Goal: Participate in discussion: Engage in conversation with other users on a specific topic

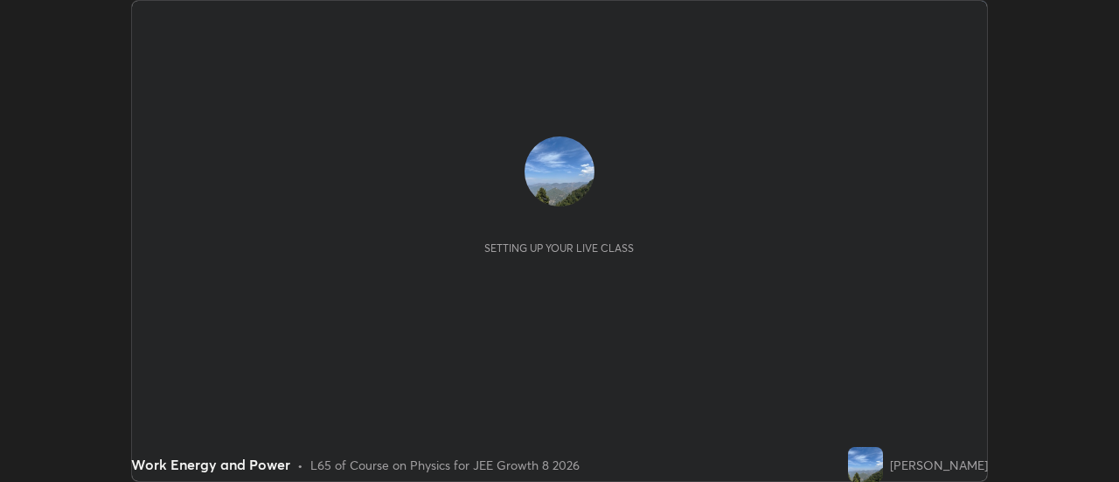
scroll to position [482, 1118]
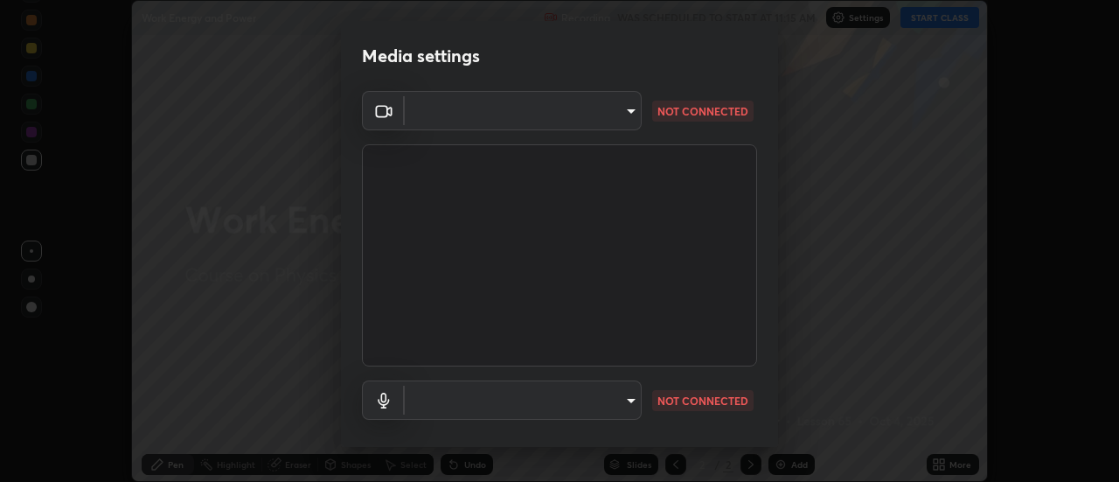
type input "f16fbe516b6147a1ac4191aee8facbb3e180d546ae02075dc343932be31aee79"
type input "cf19b0fc08013b7e5ddcabbc8397cd2036c98d507b08629320f37832a9871d2a"
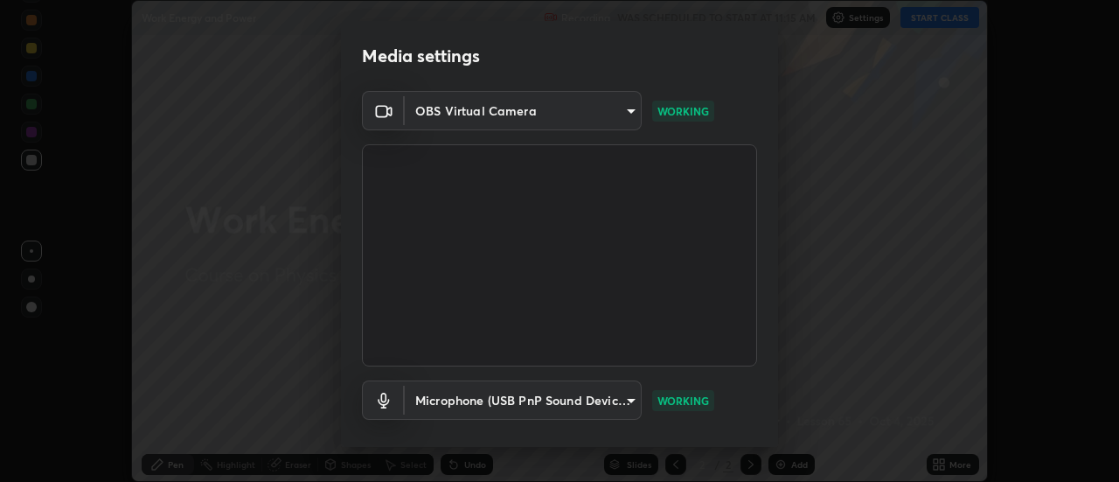
scroll to position [92, 0]
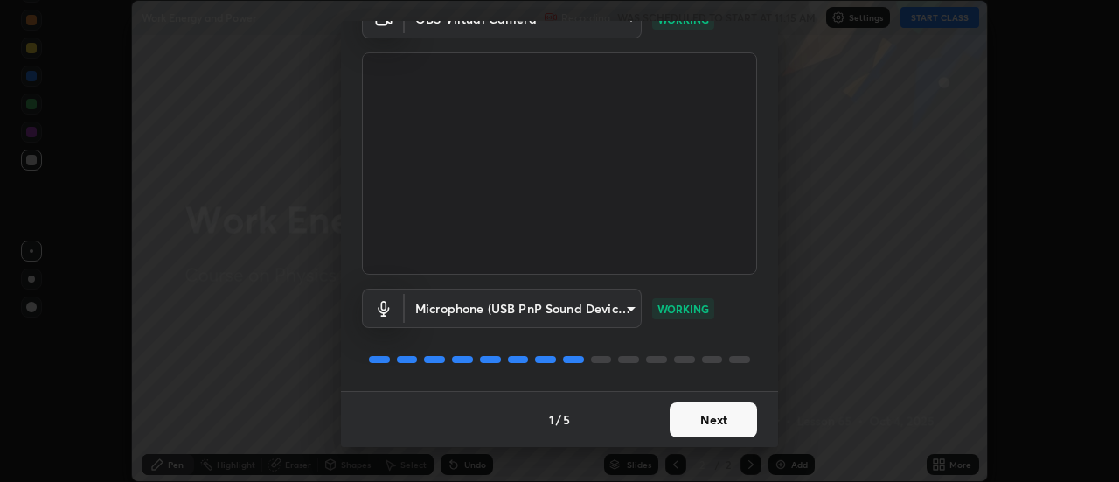
click at [715, 426] on button "Next" at bounding box center [712, 419] width 87 height 35
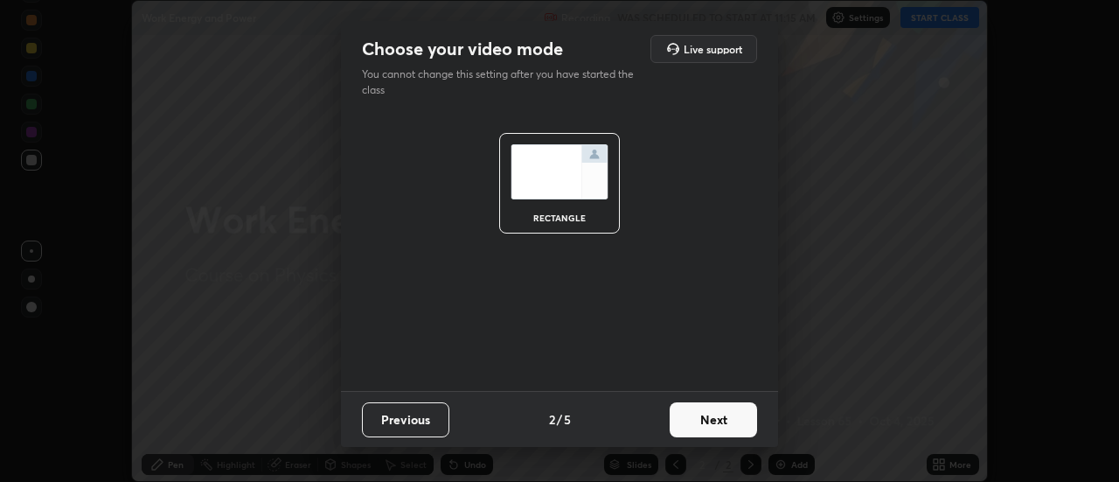
click at [718, 420] on button "Next" at bounding box center [712, 419] width 87 height 35
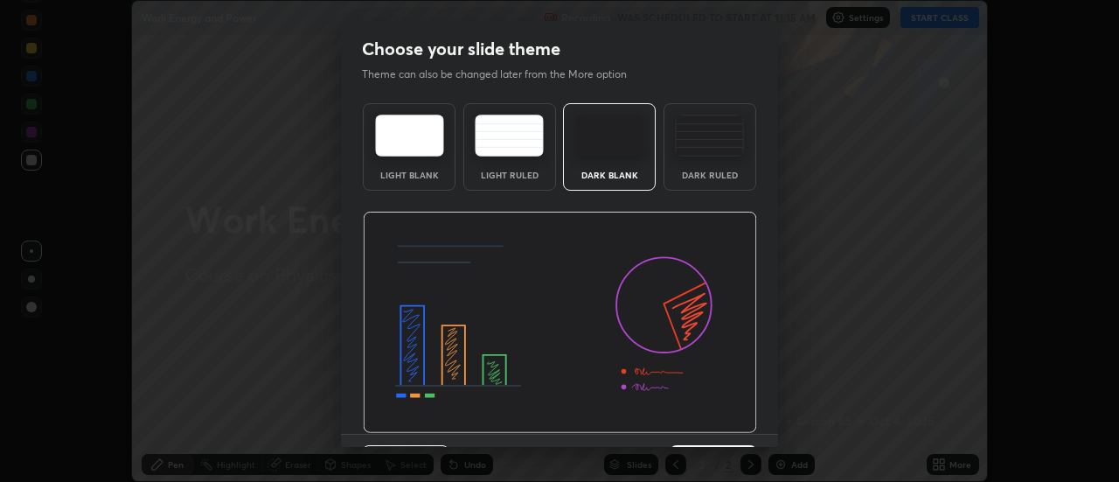
scroll to position [43, 0]
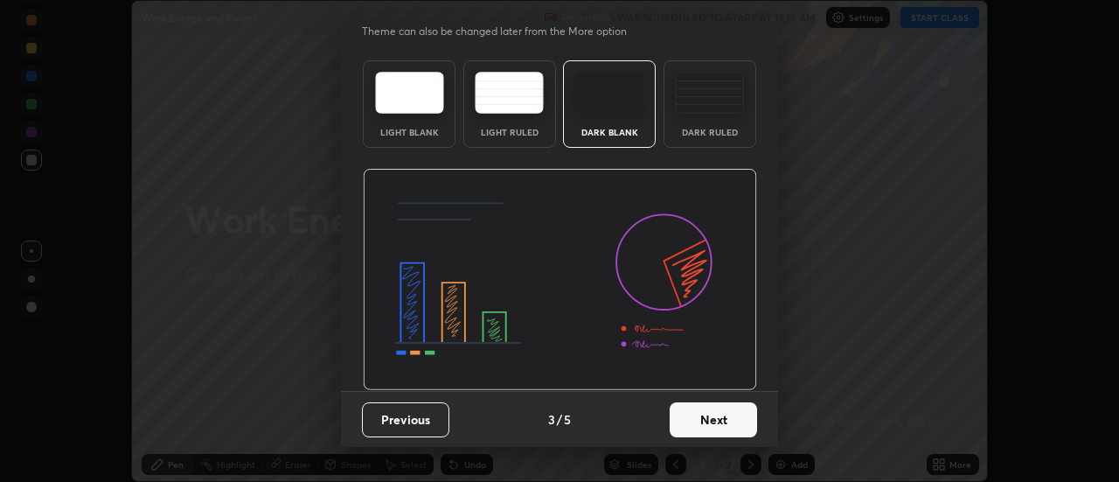
click at [705, 421] on button "Next" at bounding box center [712, 419] width 87 height 35
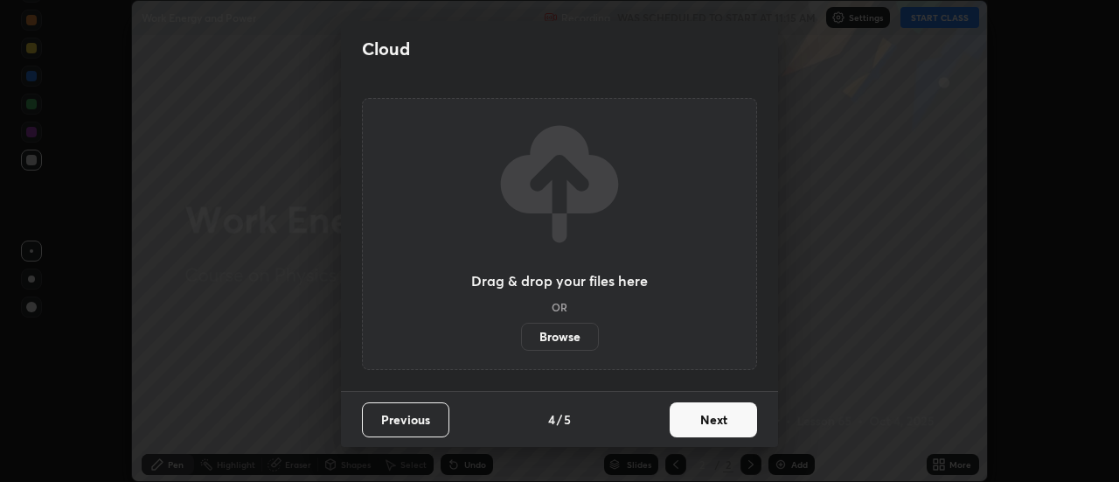
click at [718, 420] on button "Next" at bounding box center [712, 419] width 87 height 35
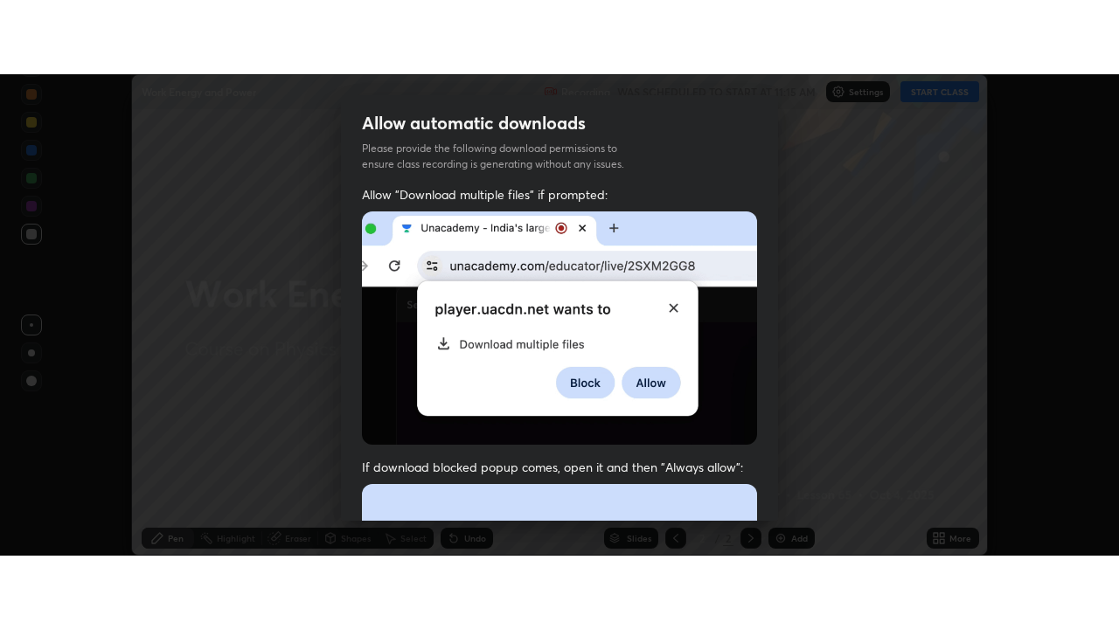
scroll to position [448, 0]
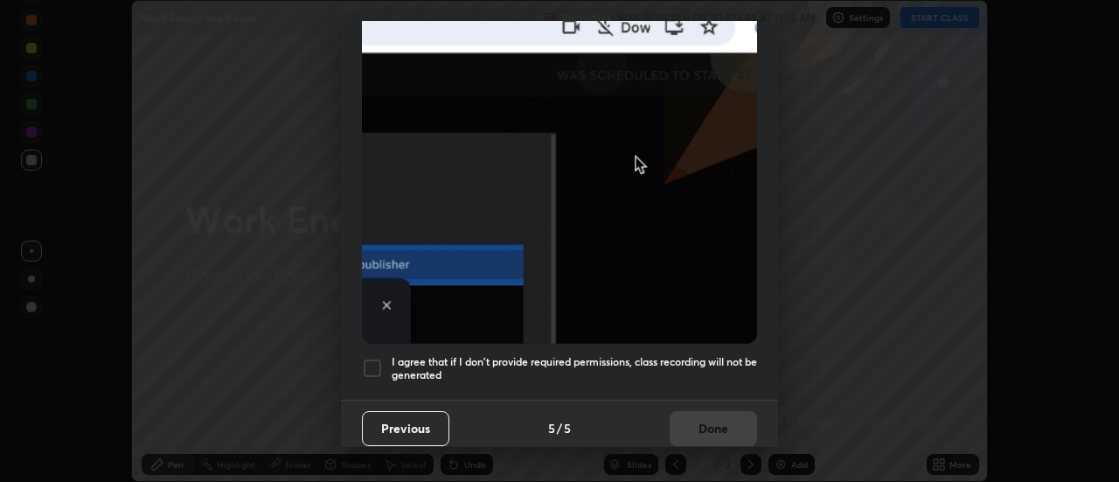
click at [378, 358] on div at bounding box center [372, 367] width 21 height 21
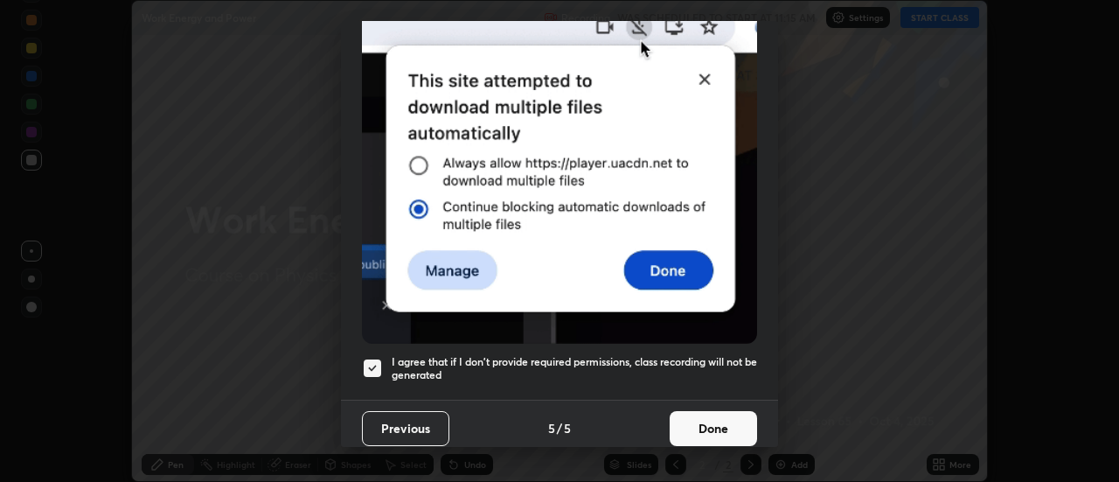
click at [720, 421] on button "Done" at bounding box center [712, 428] width 87 height 35
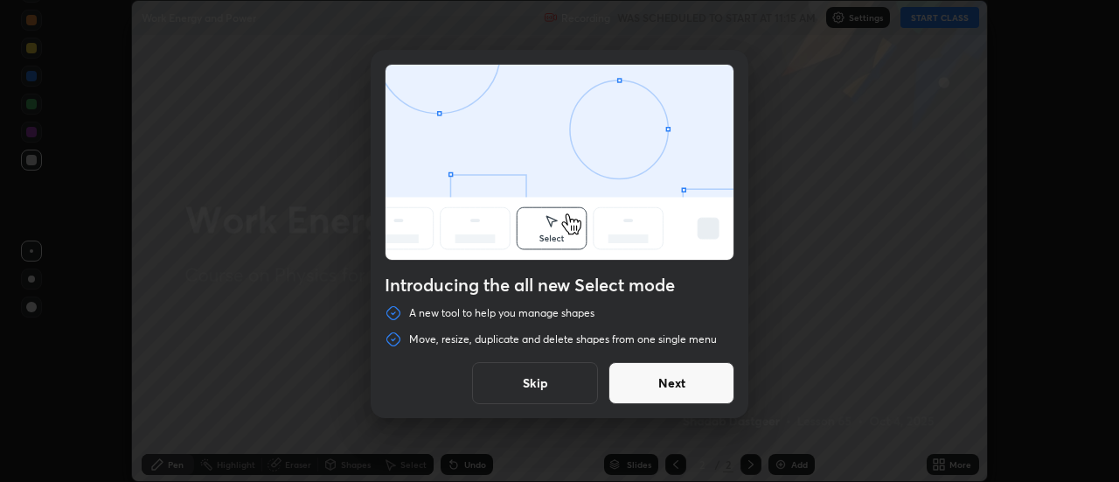
click at [673, 375] on button "Next" at bounding box center [671, 383] width 126 height 42
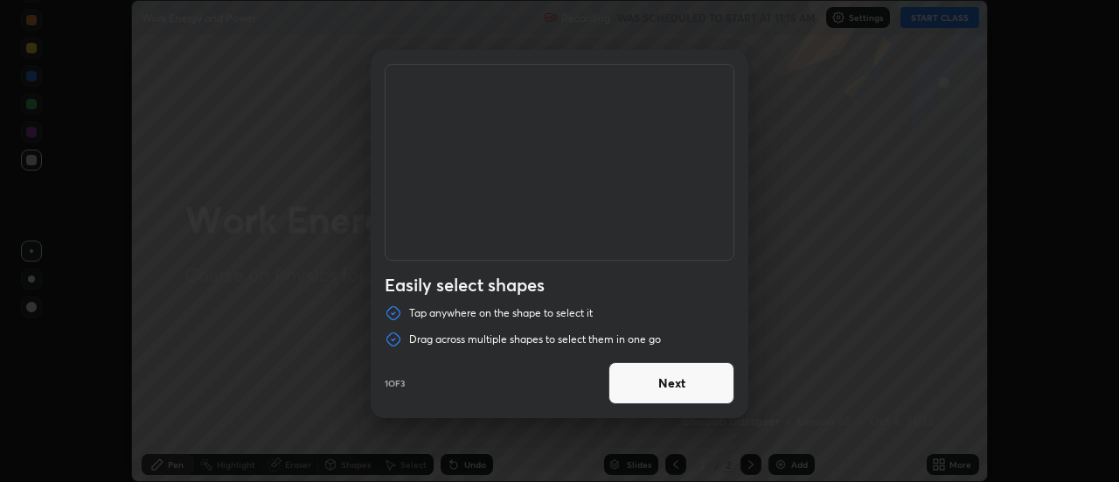
click at [689, 379] on button "Next" at bounding box center [671, 383] width 126 height 42
click at [690, 381] on button "Next" at bounding box center [671, 383] width 126 height 42
click at [687, 384] on button "Done" at bounding box center [671, 383] width 126 height 42
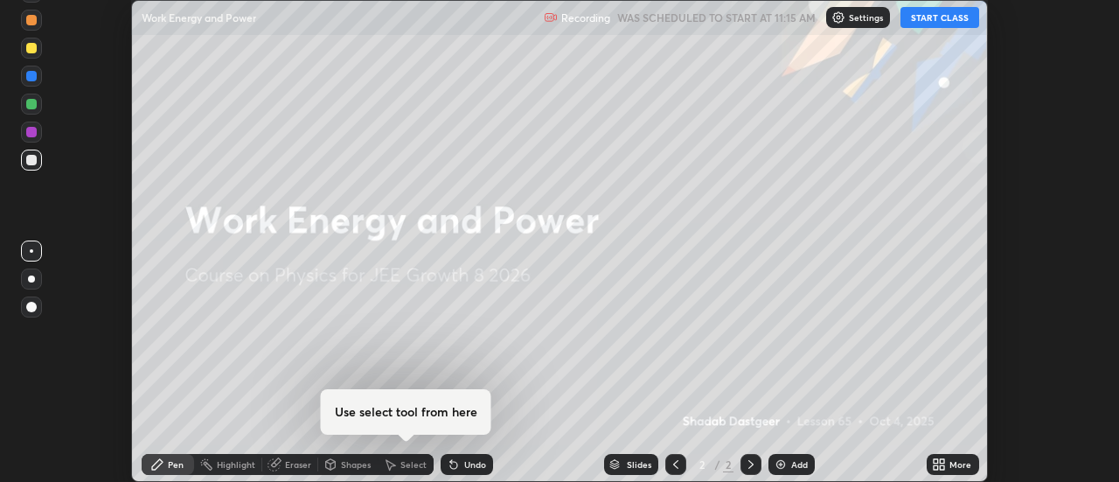
click at [931, 15] on button "START CLASS" at bounding box center [939, 17] width 79 height 21
click at [953, 463] on div "More" at bounding box center [960, 464] width 22 height 9
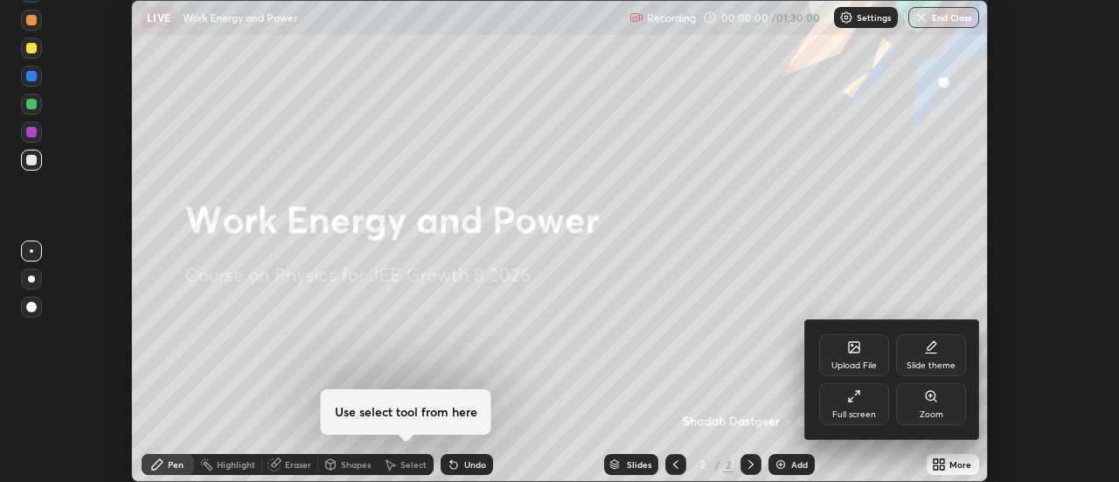
click at [857, 402] on icon at bounding box center [854, 396] width 14 height 14
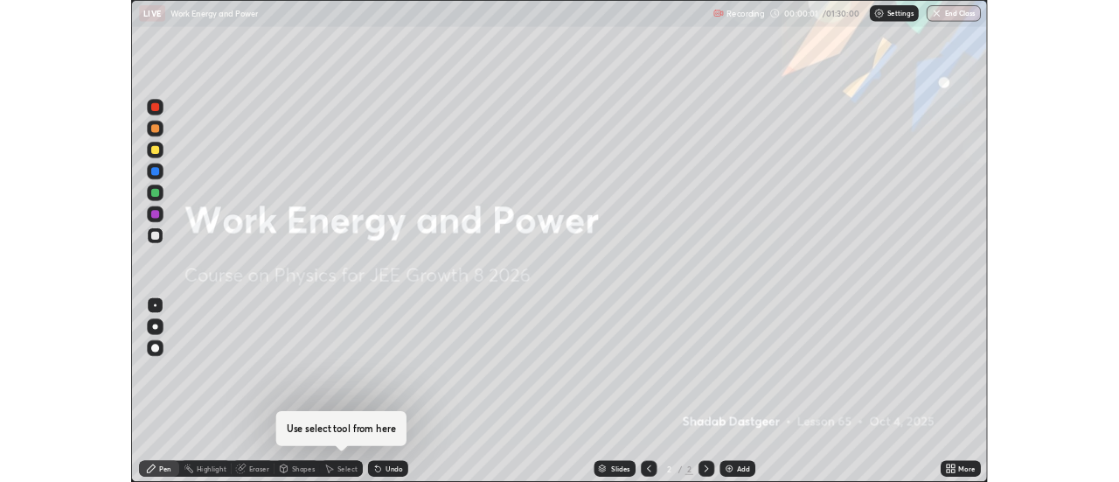
scroll to position [629, 1119]
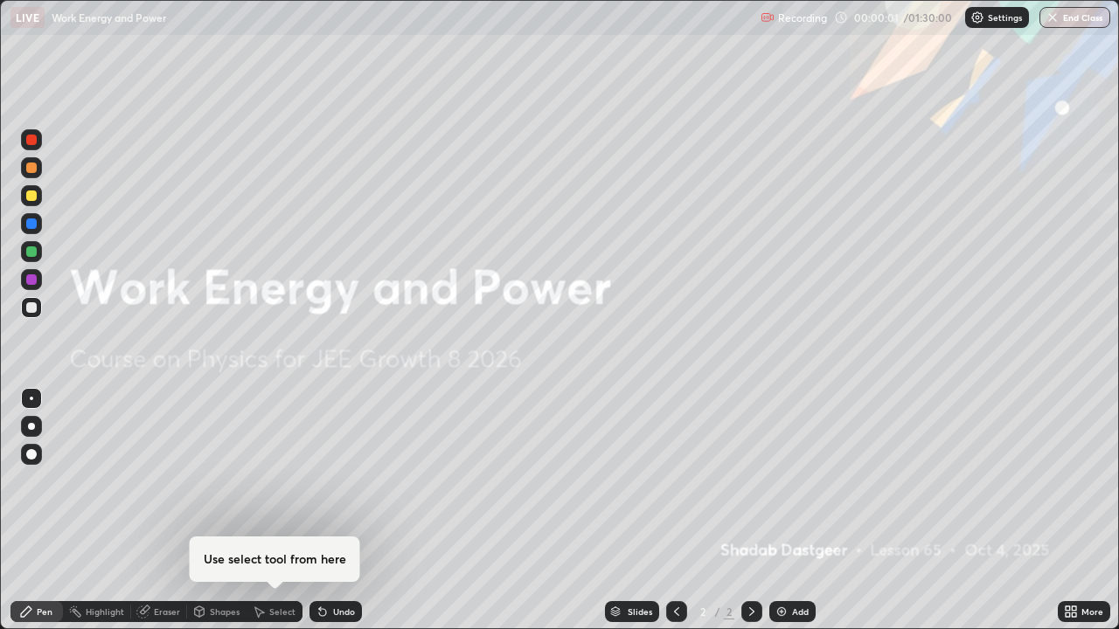
click at [792, 481] on div "Add" at bounding box center [800, 611] width 17 height 9
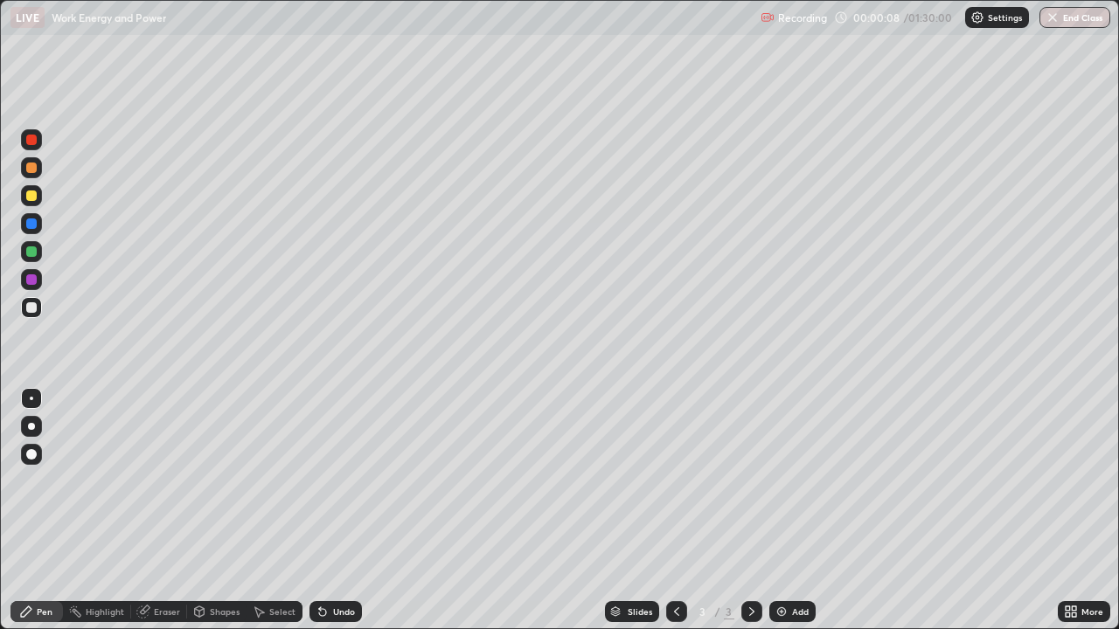
click at [327, 481] on div "Undo" at bounding box center [335, 611] width 52 height 21
click at [32, 198] on div at bounding box center [31, 196] width 10 height 10
click at [27, 310] on div at bounding box center [31, 307] width 10 height 10
click at [272, 481] on div "Select" at bounding box center [282, 611] width 26 height 9
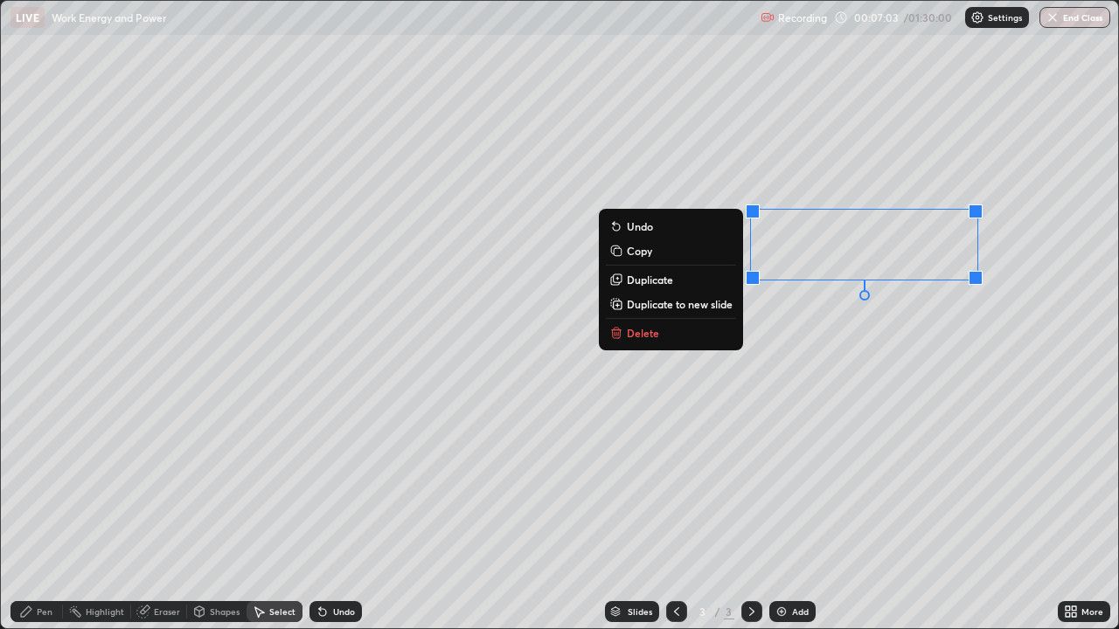
click at [368, 481] on div "0 ° Undo Copy Duplicate Duplicate to new slide Delete" at bounding box center [559, 315] width 1117 height 628
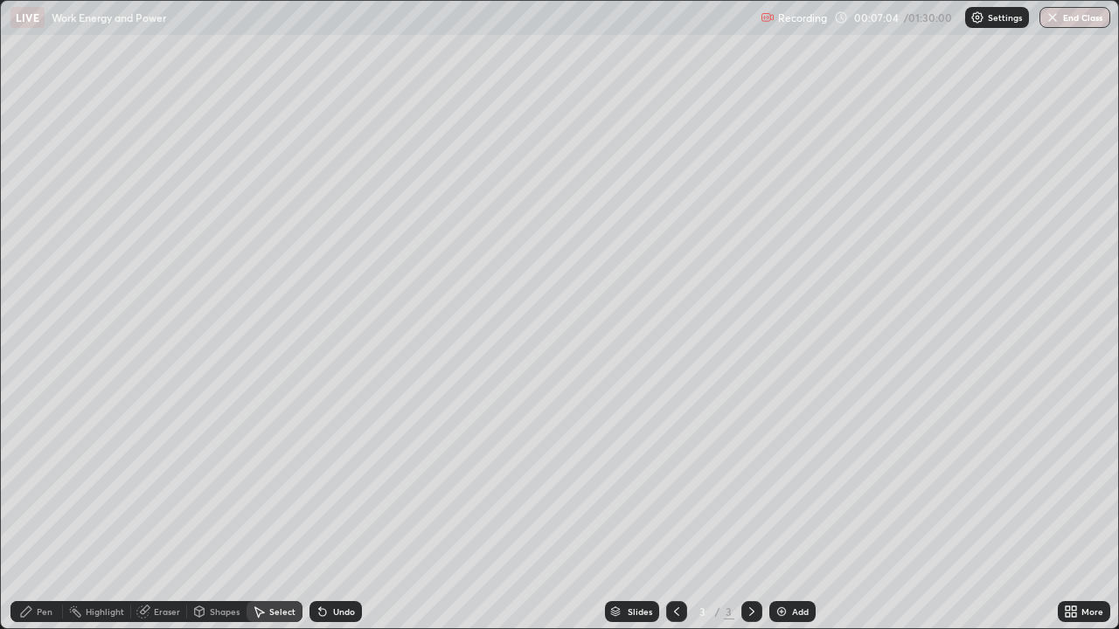
click at [48, 481] on div "Pen" at bounding box center [36, 611] width 52 height 21
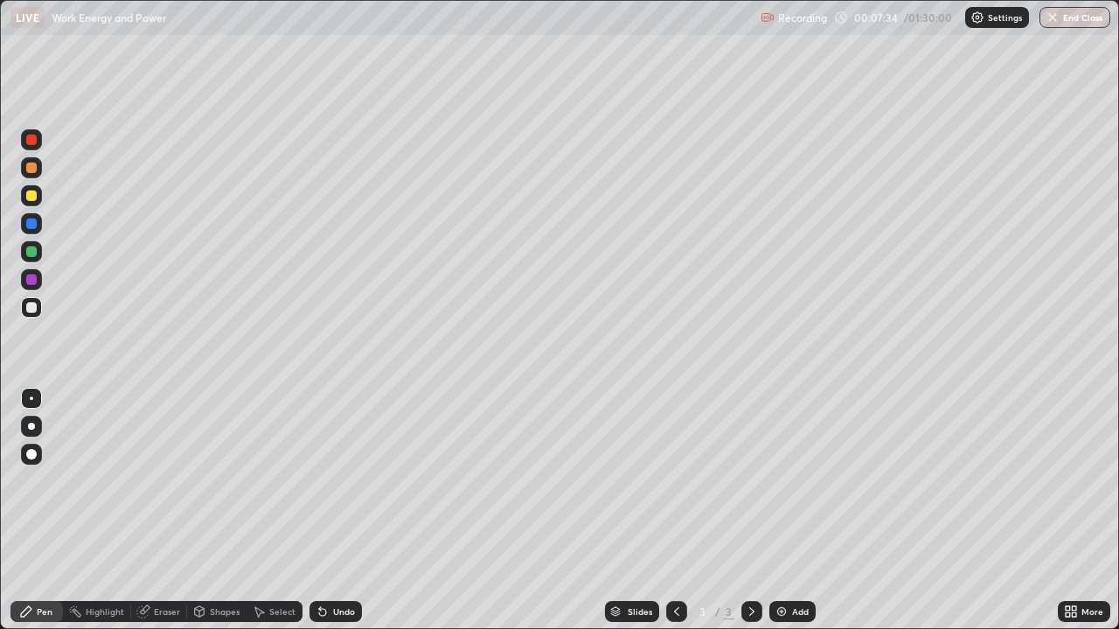
click at [30, 281] on div at bounding box center [31, 279] width 10 height 10
click at [29, 172] on div at bounding box center [31, 168] width 10 height 10
click at [31, 306] on div at bounding box center [31, 307] width 10 height 10
click at [339, 481] on div "Undo" at bounding box center [344, 611] width 22 height 9
click at [340, 481] on div "Undo" at bounding box center [344, 611] width 22 height 9
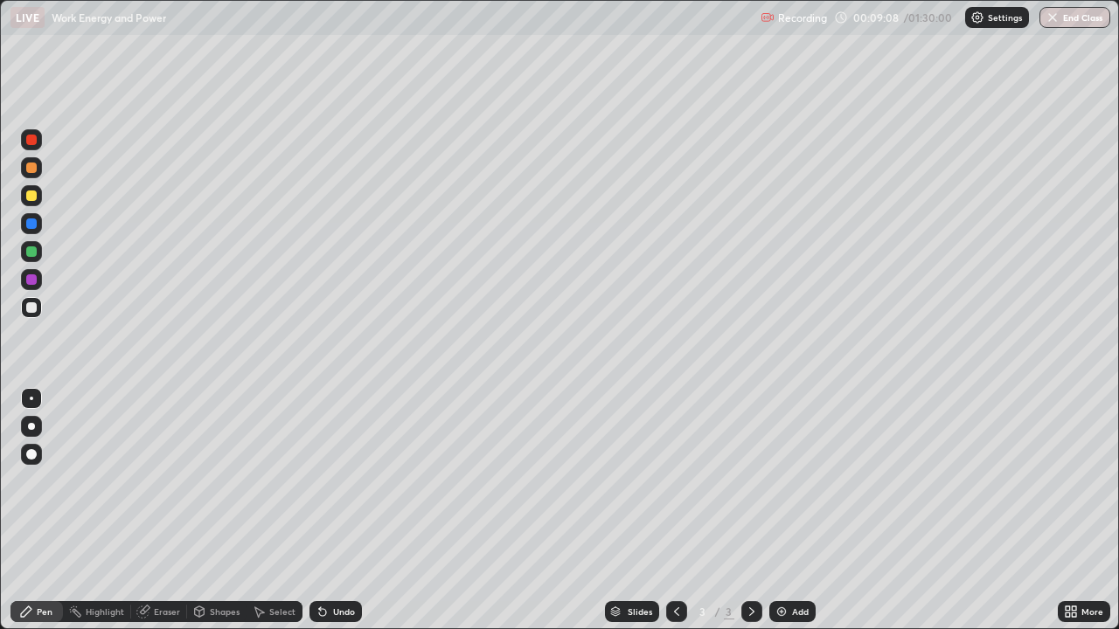
click at [333, 481] on div "Undo" at bounding box center [344, 611] width 22 height 9
click at [336, 481] on div "Undo" at bounding box center [344, 611] width 22 height 9
click at [31, 197] on div at bounding box center [31, 196] width 10 height 10
click at [792, 481] on div "Add" at bounding box center [800, 611] width 17 height 9
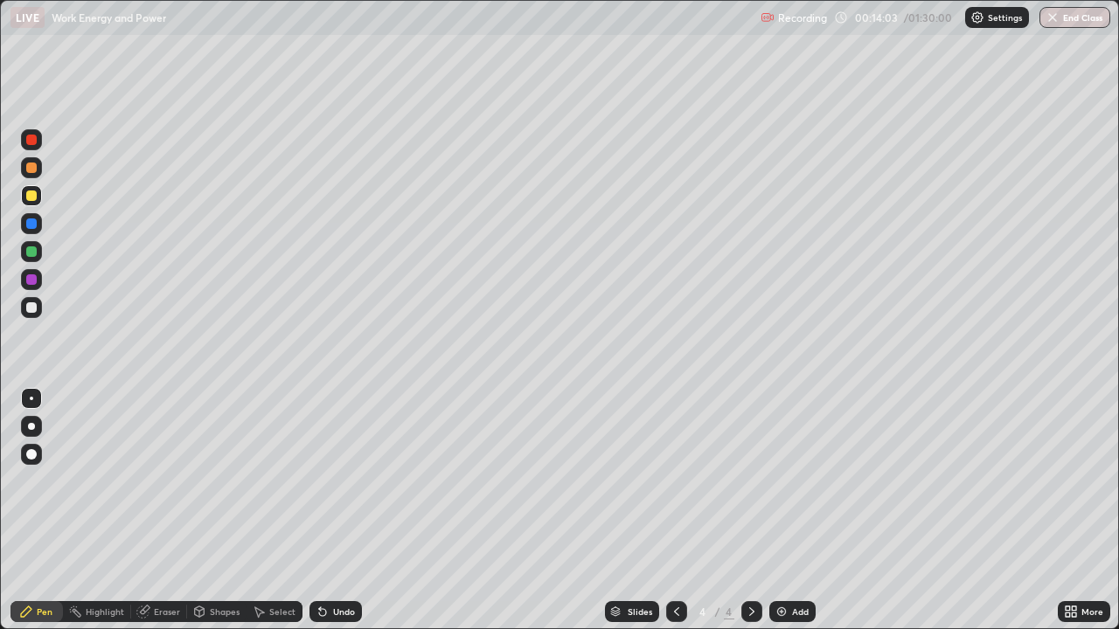
click at [32, 170] on div at bounding box center [31, 168] width 10 height 10
click at [36, 309] on div at bounding box center [31, 307] width 10 height 10
click at [33, 310] on div at bounding box center [31, 307] width 10 height 10
click at [32, 141] on div at bounding box center [31, 140] width 10 height 10
click at [28, 256] on div at bounding box center [31, 251] width 21 height 21
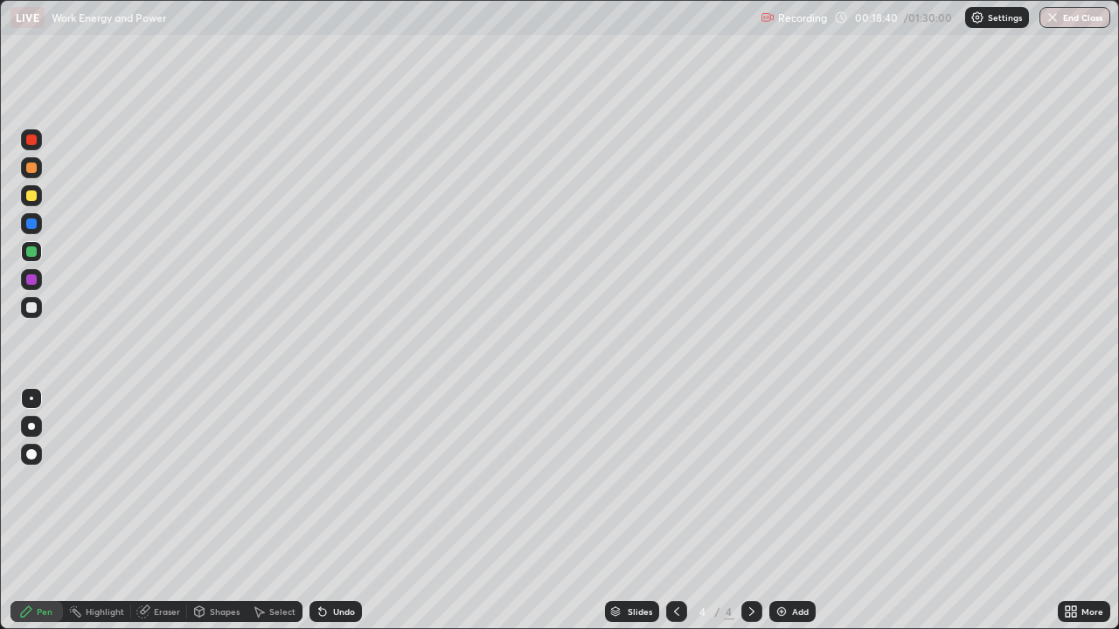
click at [28, 311] on div at bounding box center [31, 307] width 10 height 10
click at [336, 481] on div "Undo" at bounding box center [344, 611] width 22 height 9
click at [333, 481] on div "Undo" at bounding box center [344, 611] width 22 height 9
click at [326, 481] on icon at bounding box center [323, 612] width 14 height 14
click at [792, 481] on div "Add" at bounding box center [800, 611] width 17 height 9
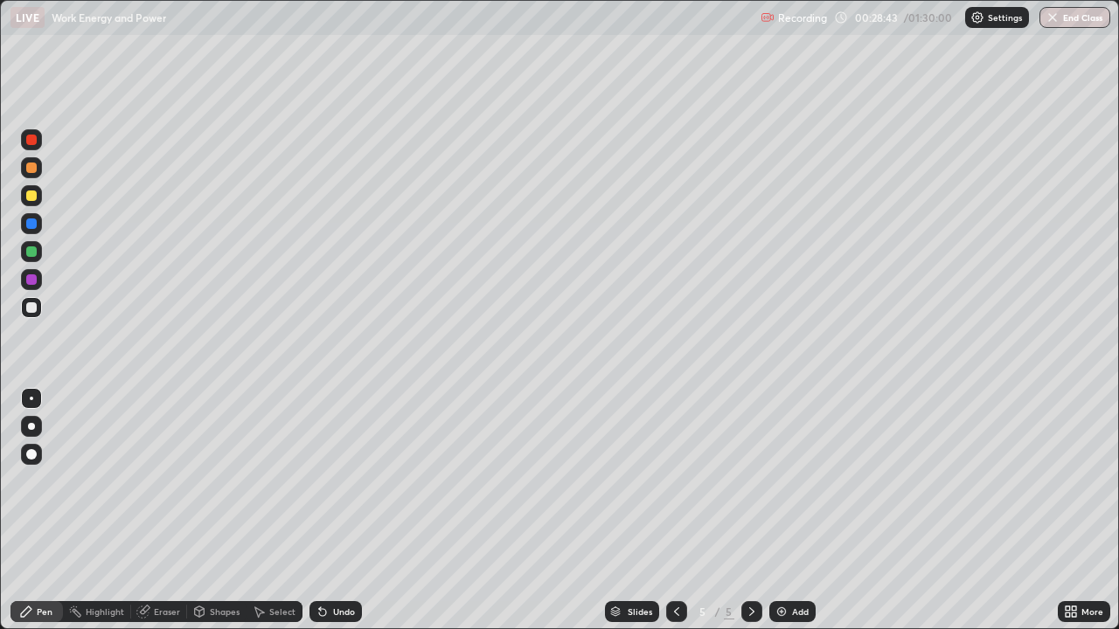
click at [34, 254] on div at bounding box center [31, 251] width 10 height 10
click at [32, 314] on div at bounding box center [31, 307] width 21 height 21
click at [26, 253] on div at bounding box center [31, 251] width 10 height 10
click at [334, 481] on div "Undo" at bounding box center [344, 611] width 22 height 9
click at [33, 312] on div at bounding box center [31, 307] width 10 height 10
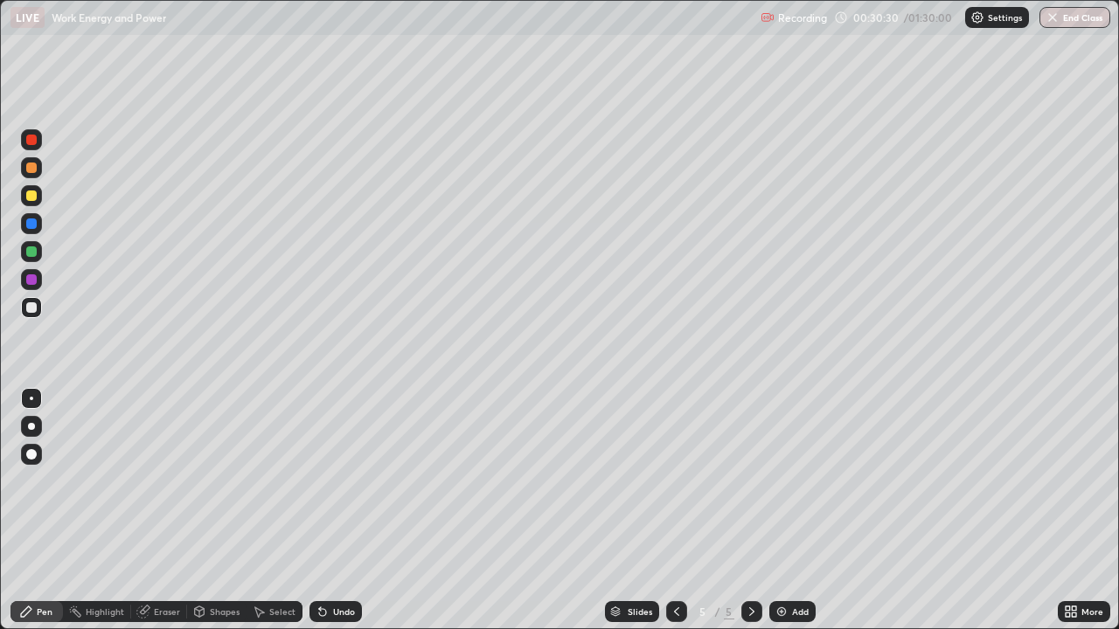
click at [328, 481] on div "Undo" at bounding box center [335, 611] width 52 height 21
click at [326, 481] on icon at bounding box center [323, 612] width 14 height 14
click at [325, 481] on div "Undo" at bounding box center [335, 611] width 52 height 21
click at [333, 481] on div "Undo" at bounding box center [344, 611] width 22 height 9
click at [787, 481] on div "Add" at bounding box center [792, 611] width 46 height 21
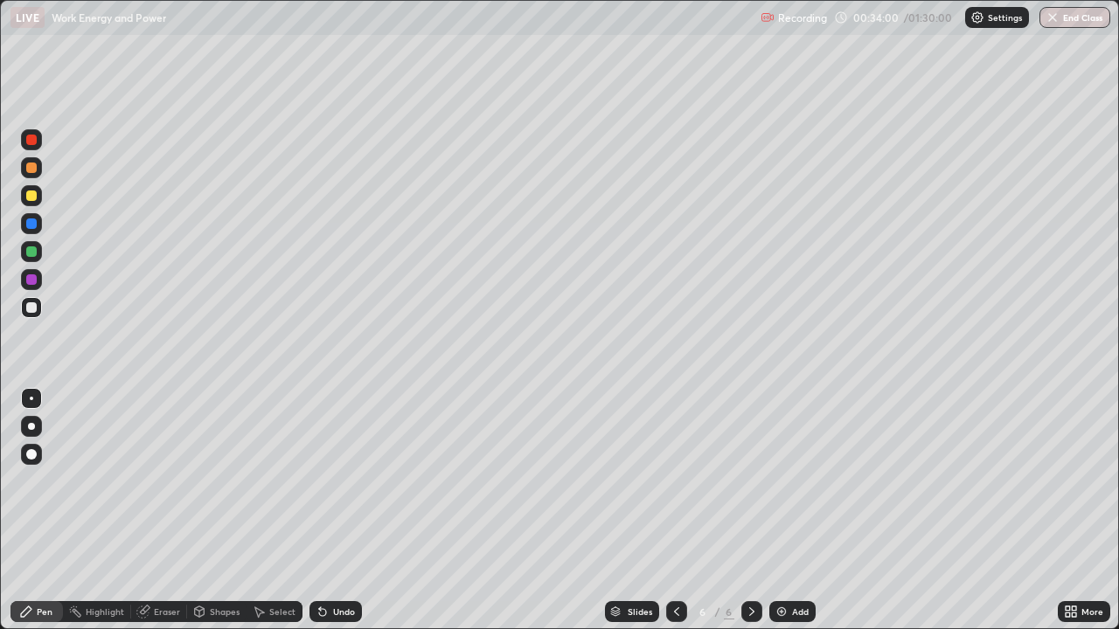
click at [34, 169] on div at bounding box center [31, 168] width 10 height 10
click at [35, 309] on div at bounding box center [31, 307] width 10 height 10
click at [32, 196] on div at bounding box center [31, 196] width 10 height 10
click at [32, 316] on div at bounding box center [31, 307] width 21 height 21
click at [330, 481] on div "Undo" at bounding box center [335, 611] width 52 height 21
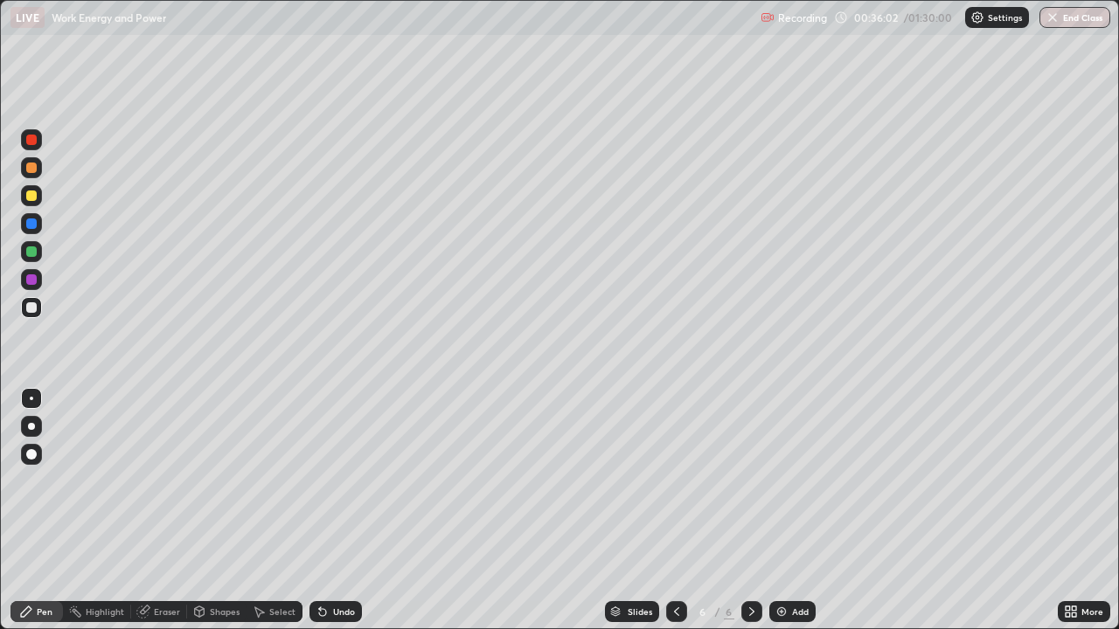
click at [333, 481] on div "Undo" at bounding box center [344, 611] width 22 height 9
click at [338, 481] on div "Undo" at bounding box center [344, 611] width 22 height 9
click at [32, 283] on div at bounding box center [31, 279] width 10 height 10
click at [31, 197] on div at bounding box center [31, 196] width 10 height 10
click at [32, 197] on div at bounding box center [31, 196] width 10 height 10
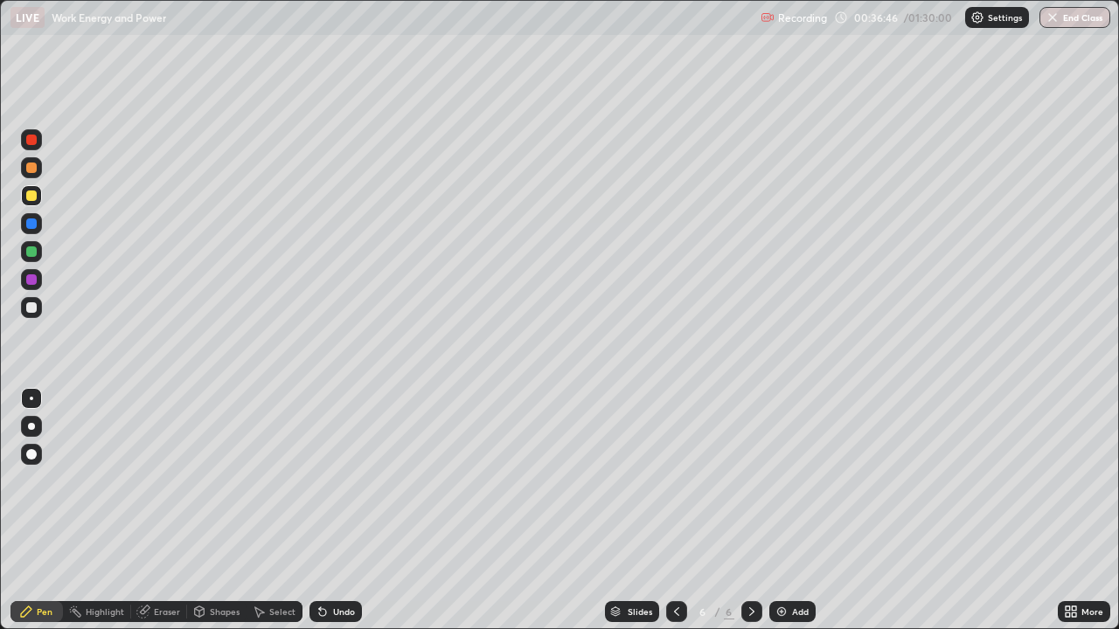
click at [336, 481] on div "Undo" at bounding box center [344, 611] width 22 height 9
click at [333, 481] on div "Undo" at bounding box center [335, 611] width 52 height 21
click at [27, 305] on div at bounding box center [31, 307] width 10 height 10
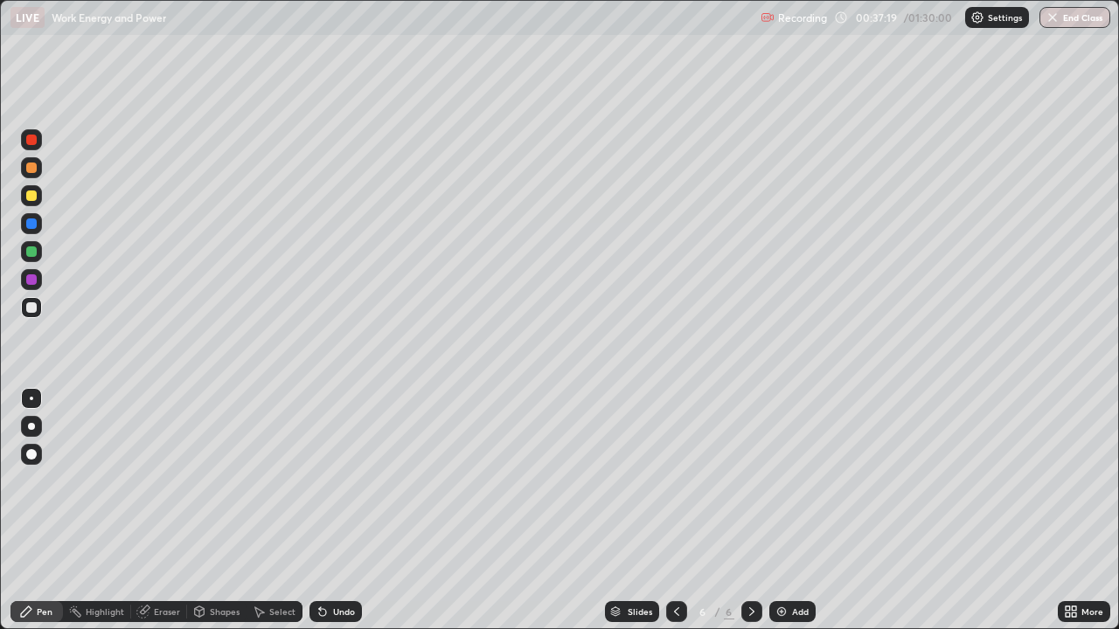
click at [32, 280] on div at bounding box center [31, 279] width 10 height 10
click at [31, 250] on div at bounding box center [31, 251] width 10 height 10
click at [327, 481] on div "Undo" at bounding box center [335, 611] width 52 height 21
click at [33, 311] on div at bounding box center [31, 307] width 10 height 10
click at [152, 481] on div "Eraser" at bounding box center [159, 611] width 56 height 21
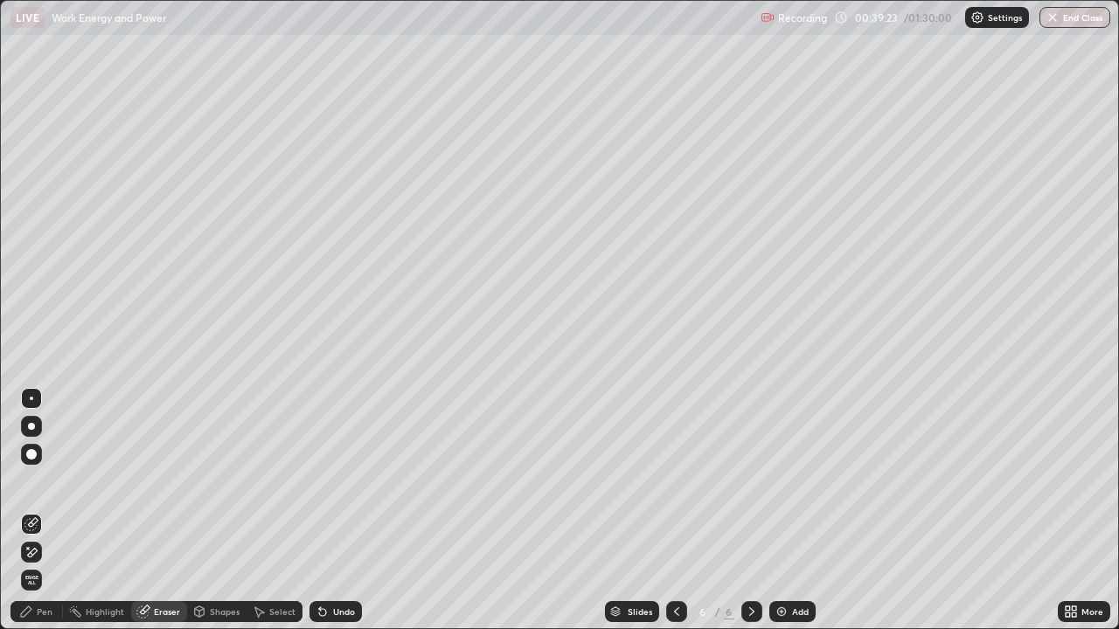
click at [46, 481] on div "Pen" at bounding box center [36, 611] width 52 height 21
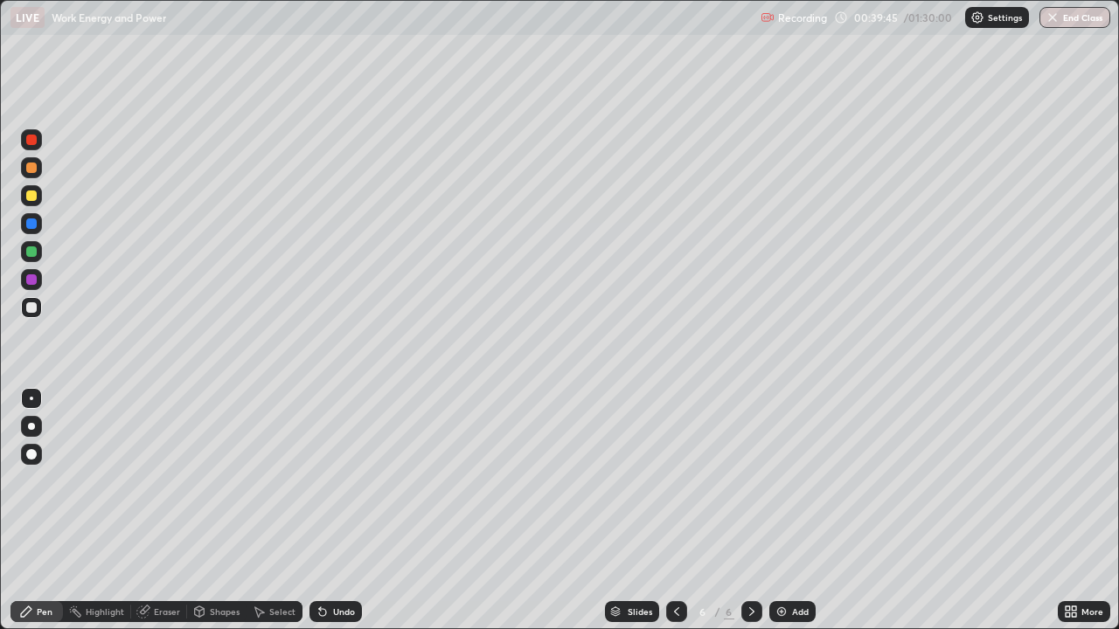
click at [33, 169] on div at bounding box center [31, 168] width 10 height 10
click at [25, 300] on div at bounding box center [31, 307] width 21 height 21
click at [149, 481] on icon at bounding box center [143, 612] width 14 height 14
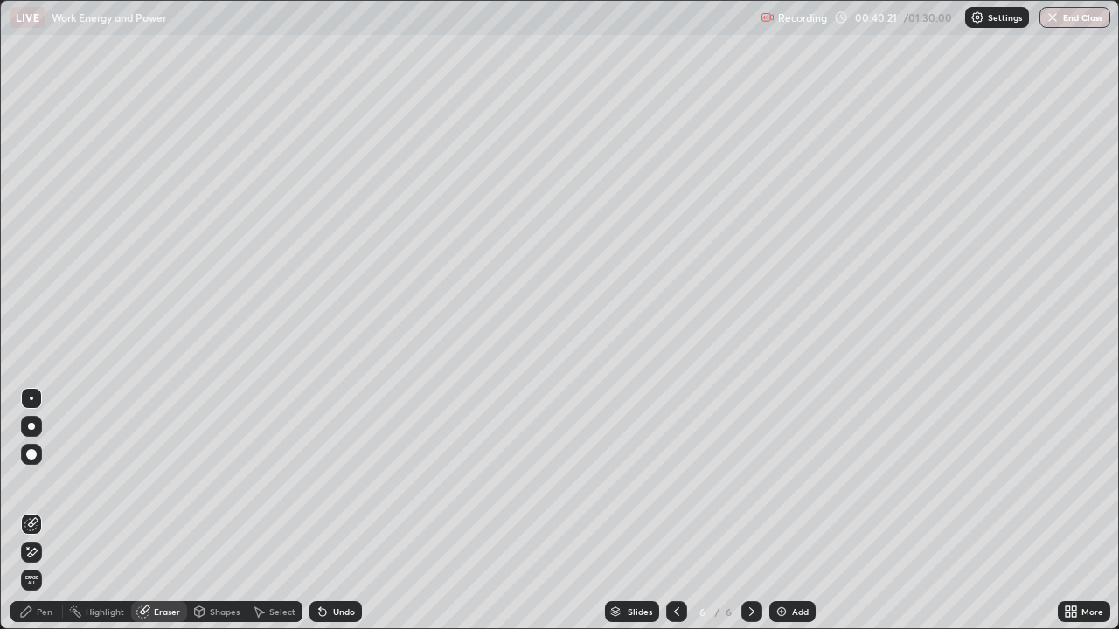
click at [34, 481] on div "Pen" at bounding box center [36, 611] width 52 height 21
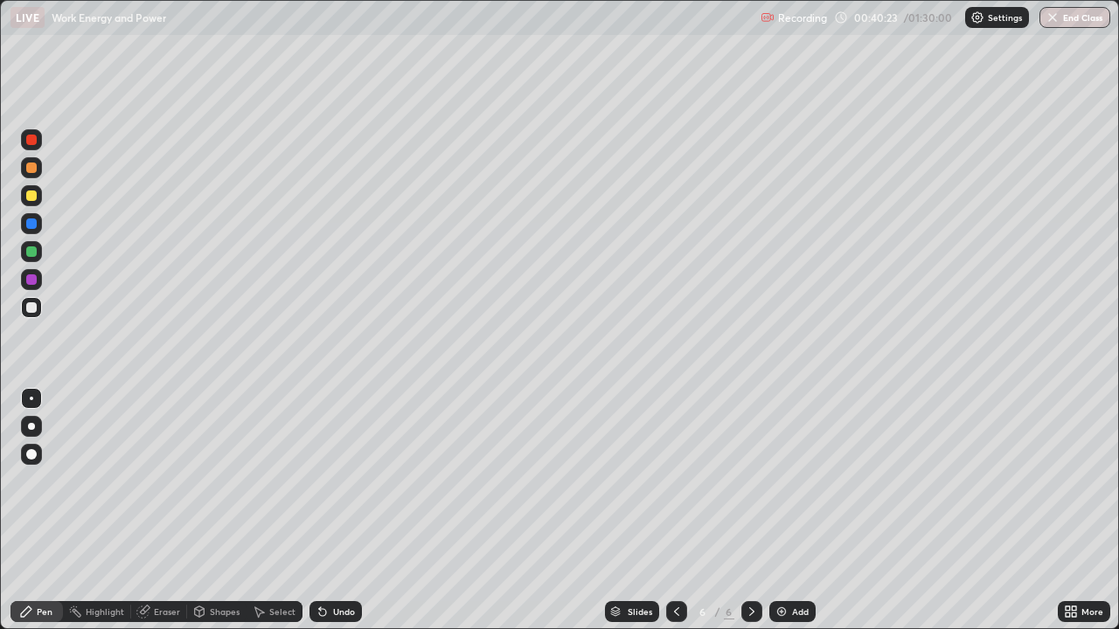
click at [37, 481] on div "Pen" at bounding box center [45, 611] width 16 height 9
click at [33, 149] on div at bounding box center [31, 139] width 21 height 21
click at [328, 481] on div "Undo" at bounding box center [335, 611] width 52 height 21
click at [33, 309] on div at bounding box center [31, 307] width 10 height 10
click at [31, 250] on div at bounding box center [31, 251] width 10 height 10
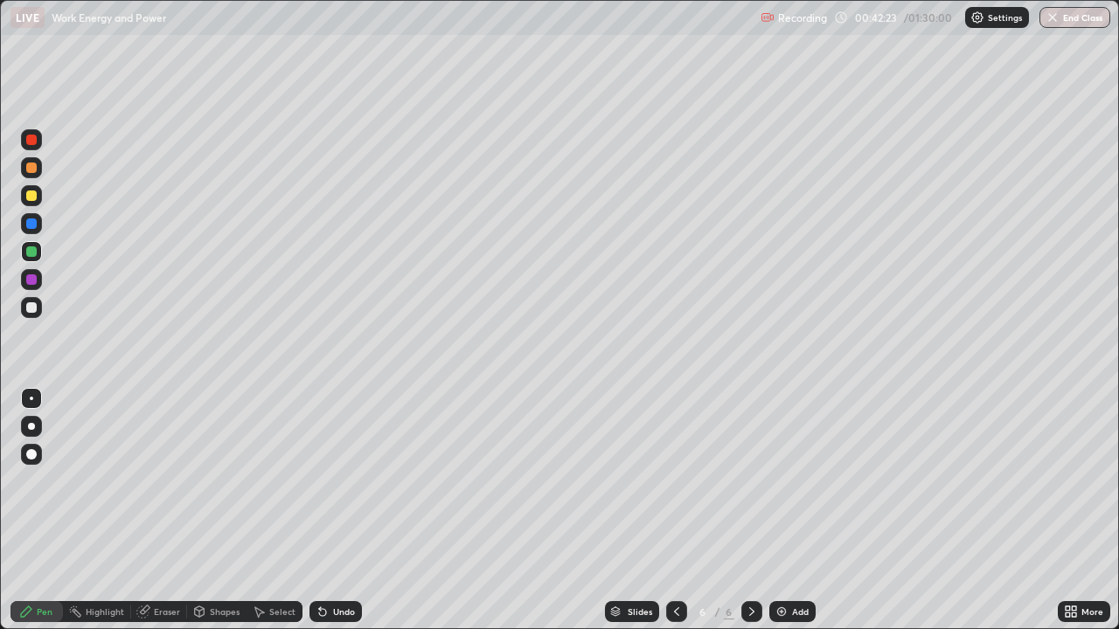
click at [31, 309] on div at bounding box center [31, 307] width 10 height 10
click at [788, 481] on div "Add" at bounding box center [792, 611] width 46 height 21
click at [29, 306] on div at bounding box center [31, 307] width 10 height 10
click at [157, 481] on div "Eraser" at bounding box center [159, 611] width 56 height 21
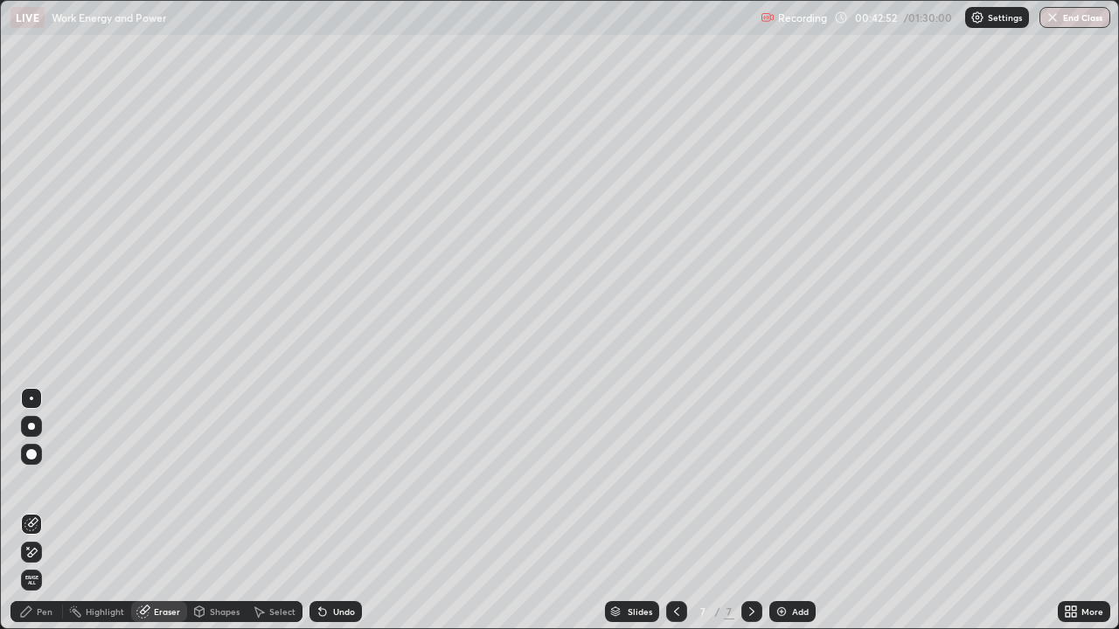
click at [37, 481] on div "Pen" at bounding box center [36, 611] width 52 height 21
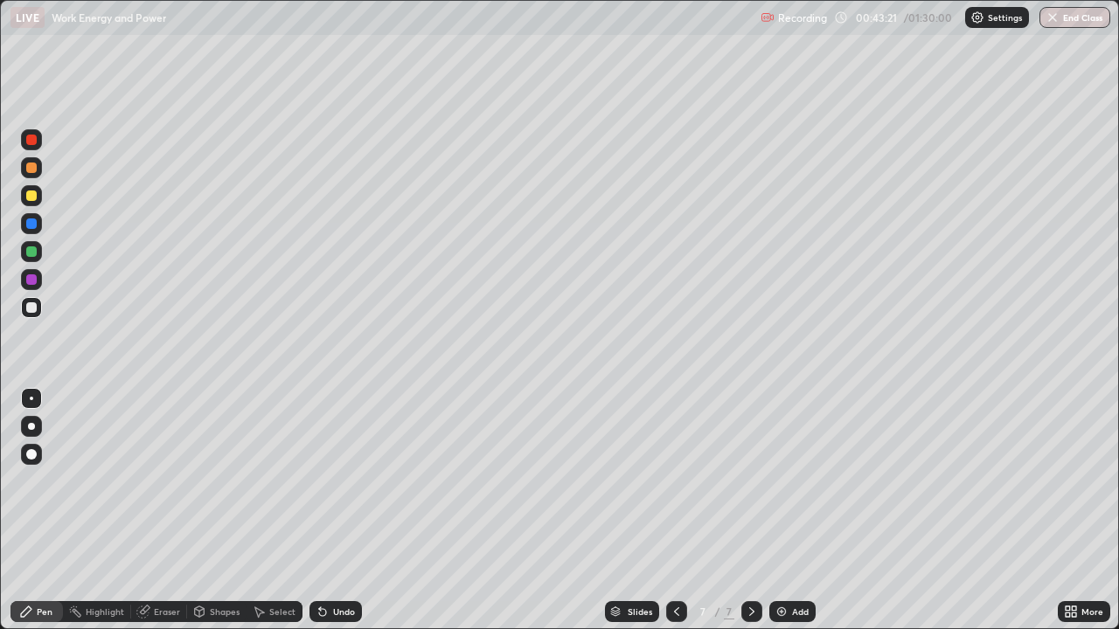
click at [336, 481] on div "Undo" at bounding box center [344, 611] width 22 height 9
click at [342, 481] on div "Undo" at bounding box center [344, 611] width 22 height 9
click at [33, 287] on div at bounding box center [31, 279] width 21 height 21
click at [674, 481] on icon at bounding box center [676, 611] width 5 height 9
click at [753, 481] on icon at bounding box center [752, 612] width 14 height 14
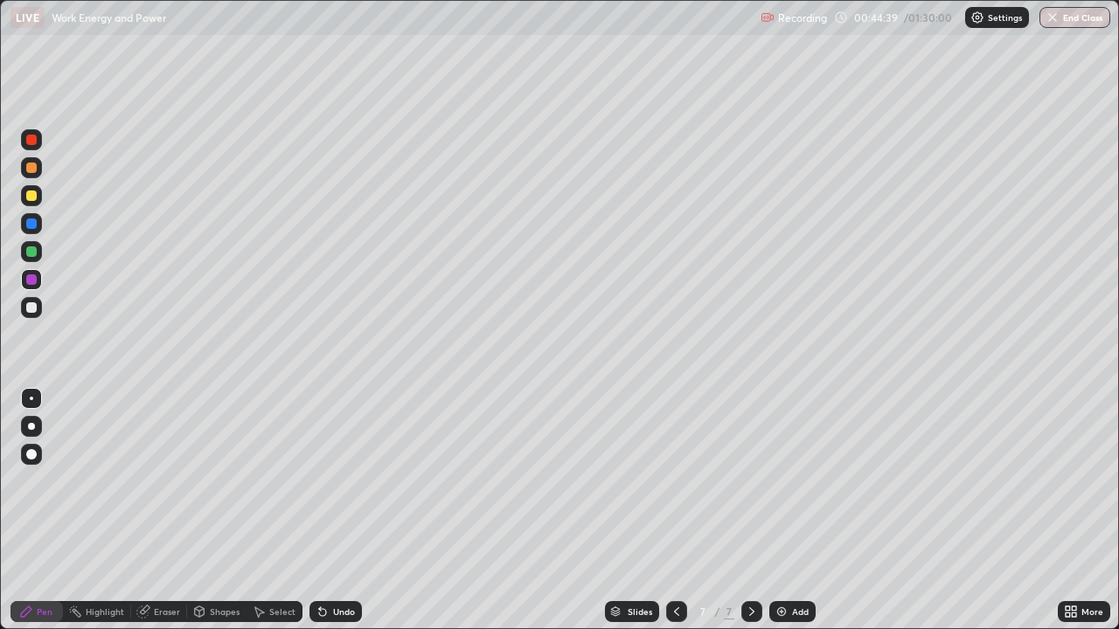
click at [154, 481] on div "Eraser" at bounding box center [167, 611] width 26 height 9
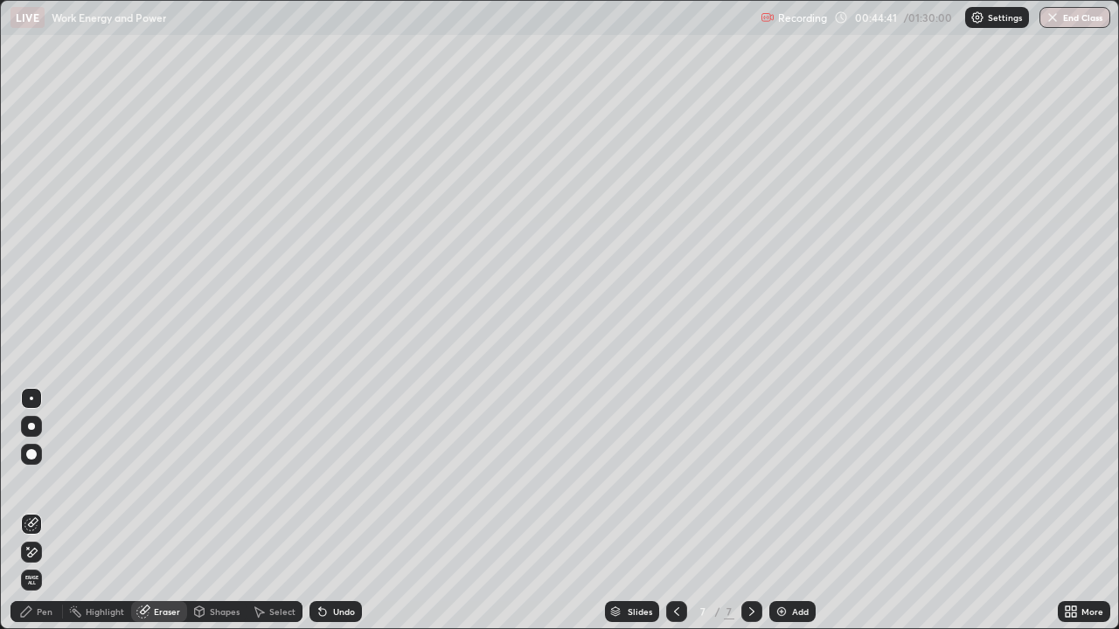
click at [19, 481] on icon at bounding box center [26, 612] width 14 height 14
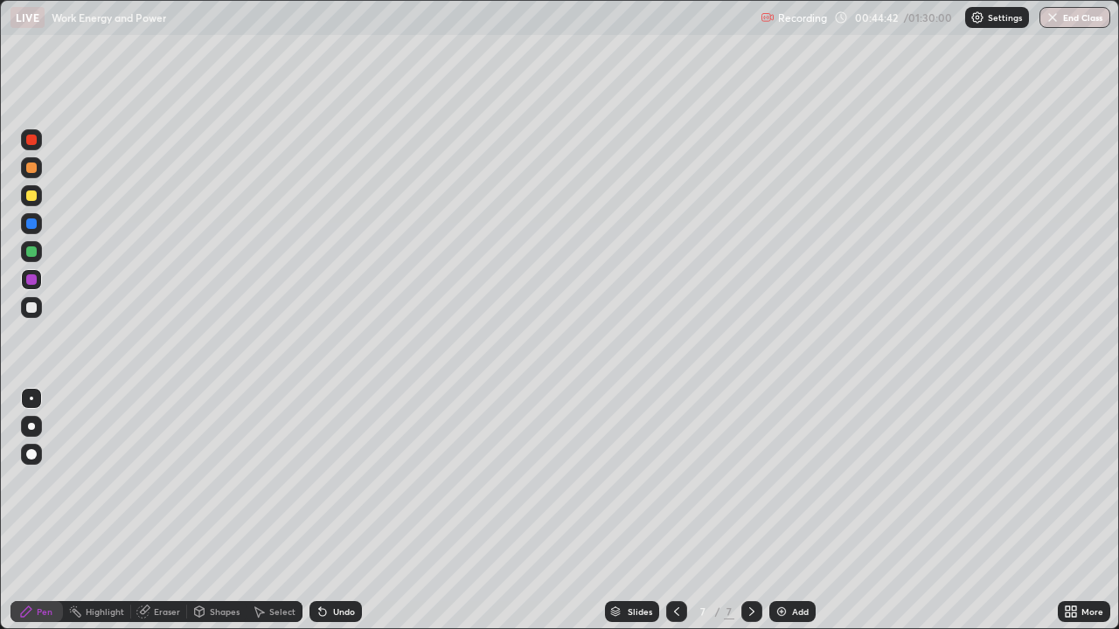
click at [24, 481] on icon at bounding box center [26, 612] width 10 height 10
click at [326, 481] on icon at bounding box center [323, 612] width 14 height 14
click at [31, 308] on div at bounding box center [31, 307] width 10 height 10
click at [674, 481] on icon at bounding box center [676, 611] width 5 height 9
click at [752, 481] on icon at bounding box center [752, 612] width 14 height 14
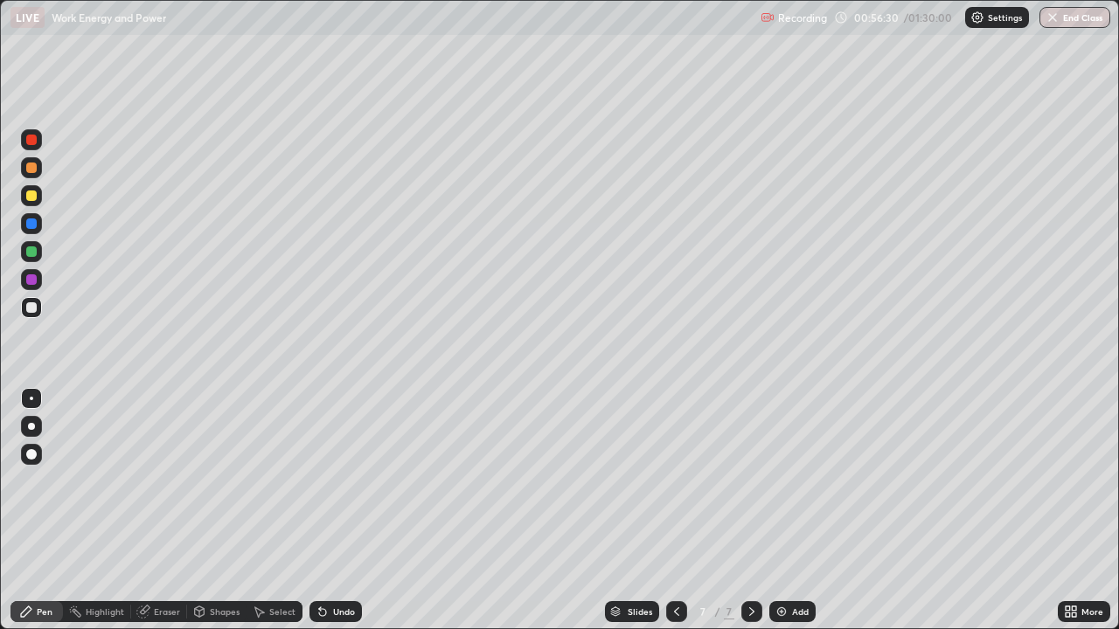
click at [784, 481] on img at bounding box center [781, 612] width 14 height 14
click at [37, 204] on div at bounding box center [31, 195] width 21 height 21
click at [34, 310] on div at bounding box center [31, 307] width 10 height 10
click at [338, 481] on div "Undo" at bounding box center [344, 611] width 22 height 9
click at [336, 481] on div "Undo" at bounding box center [335, 611] width 52 height 21
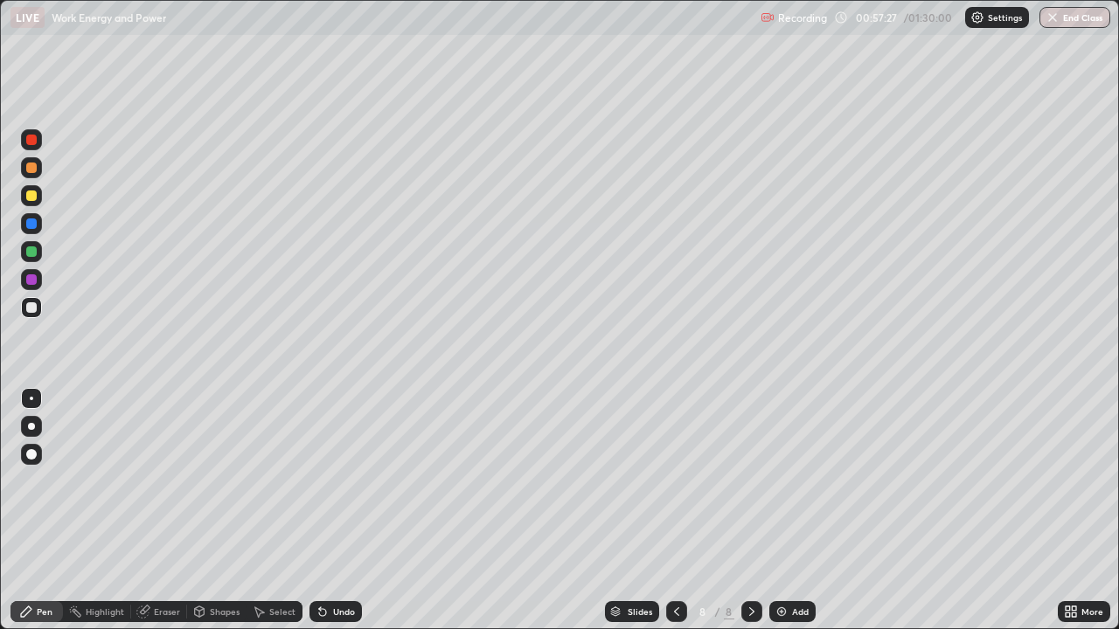
click at [336, 481] on div "Undo" at bounding box center [335, 611] width 52 height 21
click at [335, 481] on div "Undo" at bounding box center [335, 611] width 52 height 21
click at [333, 481] on div "Undo" at bounding box center [335, 611] width 52 height 21
click at [333, 481] on div "Undo" at bounding box center [344, 611] width 22 height 9
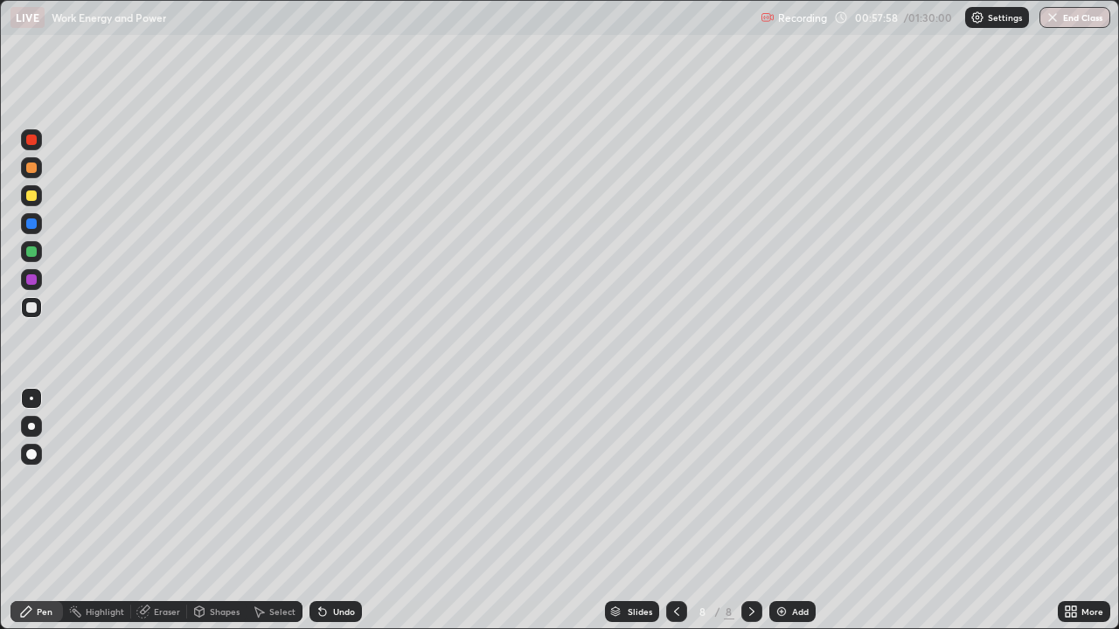
click at [329, 481] on div "Undo" at bounding box center [335, 611] width 52 height 21
click at [331, 481] on div "Undo" at bounding box center [335, 611] width 52 height 21
click at [31, 307] on div at bounding box center [31, 307] width 10 height 10
click at [31, 252] on div at bounding box center [31, 251] width 10 height 10
click at [325, 481] on icon at bounding box center [323, 612] width 14 height 14
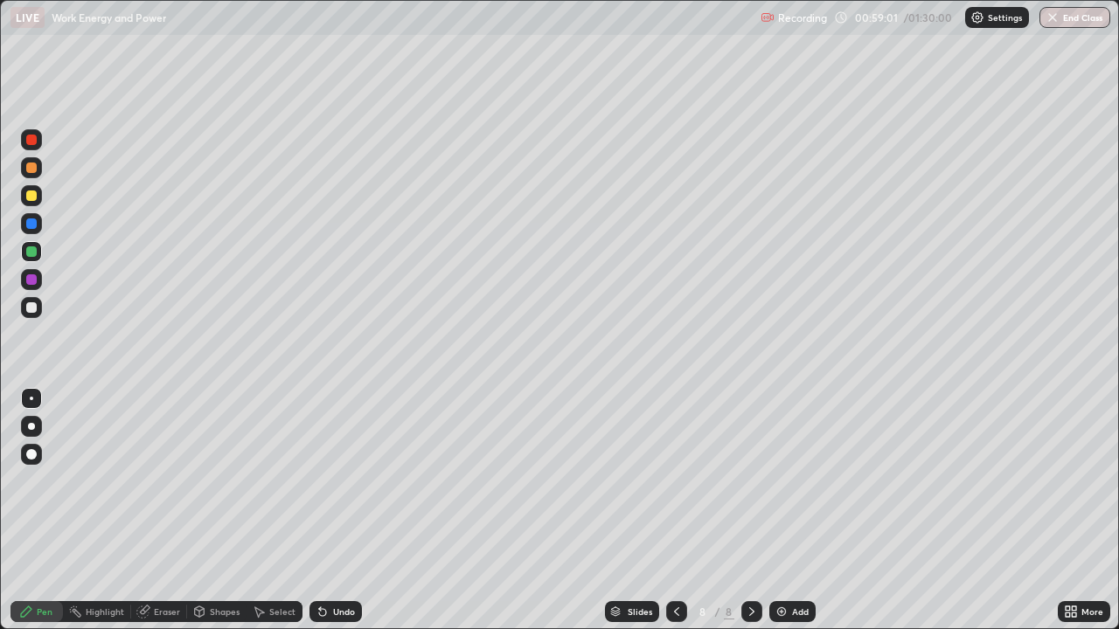
click at [325, 481] on icon at bounding box center [323, 612] width 14 height 14
click at [336, 481] on div "Undo" at bounding box center [344, 611] width 22 height 9
click at [330, 481] on div "Undo" at bounding box center [335, 611] width 52 height 21
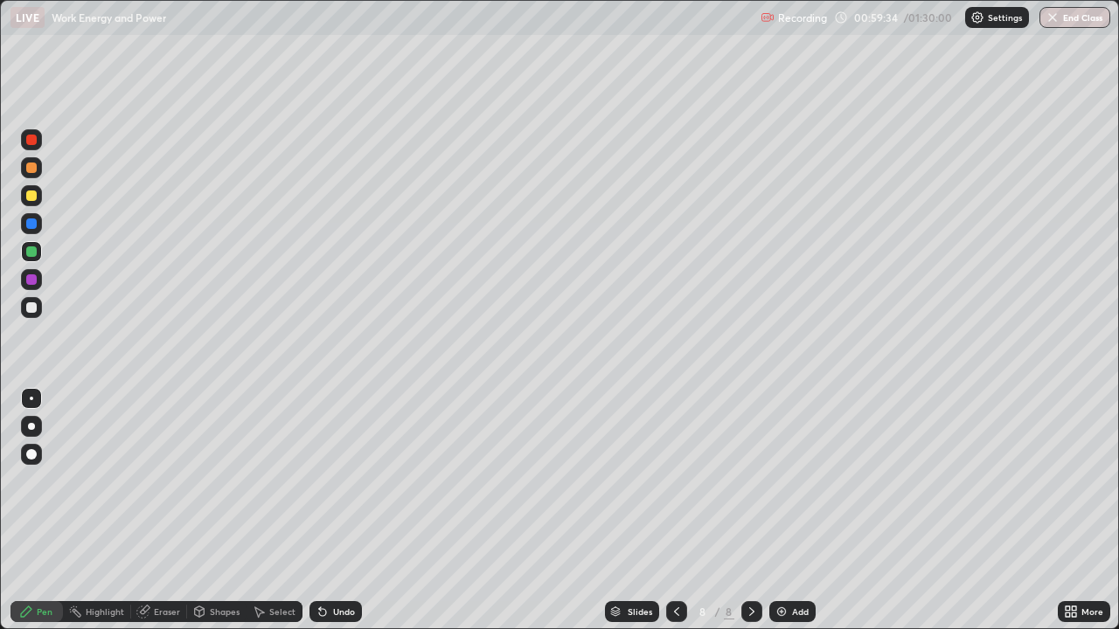
click at [330, 481] on div "Undo" at bounding box center [335, 611] width 52 height 21
click at [335, 481] on div "Undo" at bounding box center [344, 611] width 22 height 9
click at [333, 481] on div "Undo" at bounding box center [344, 611] width 22 height 9
click at [342, 481] on div "Undo" at bounding box center [344, 611] width 22 height 9
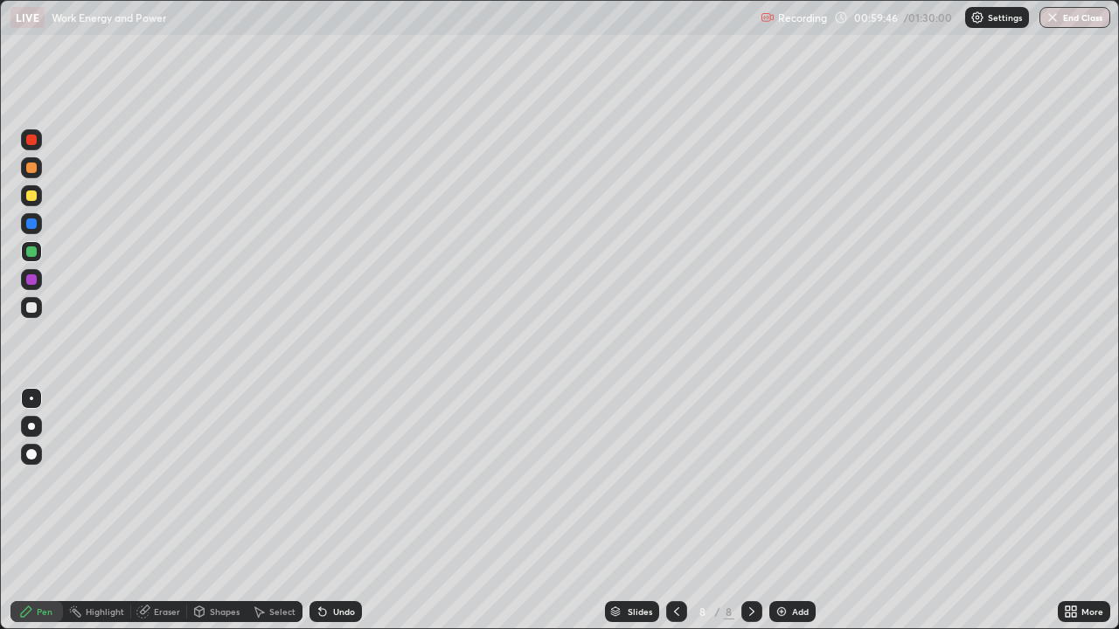
click at [28, 169] on div at bounding box center [31, 168] width 10 height 10
click at [336, 481] on div "Undo" at bounding box center [344, 611] width 22 height 9
click at [32, 309] on div at bounding box center [31, 307] width 10 height 10
click at [170, 481] on div "Eraser" at bounding box center [159, 611] width 56 height 21
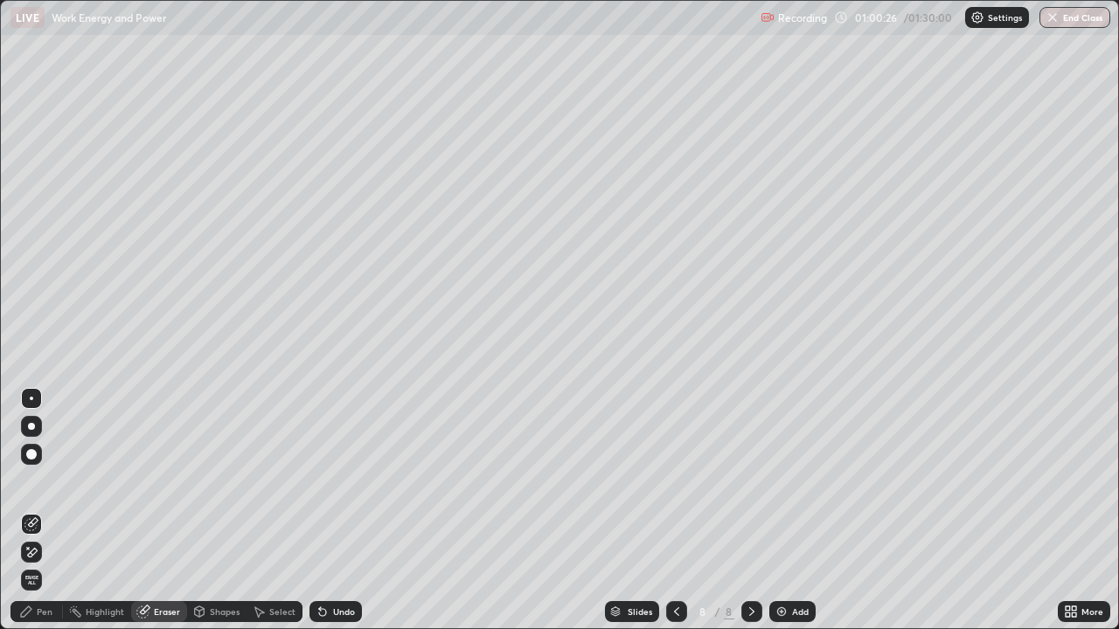
click at [40, 481] on div "Pen" at bounding box center [45, 611] width 16 height 9
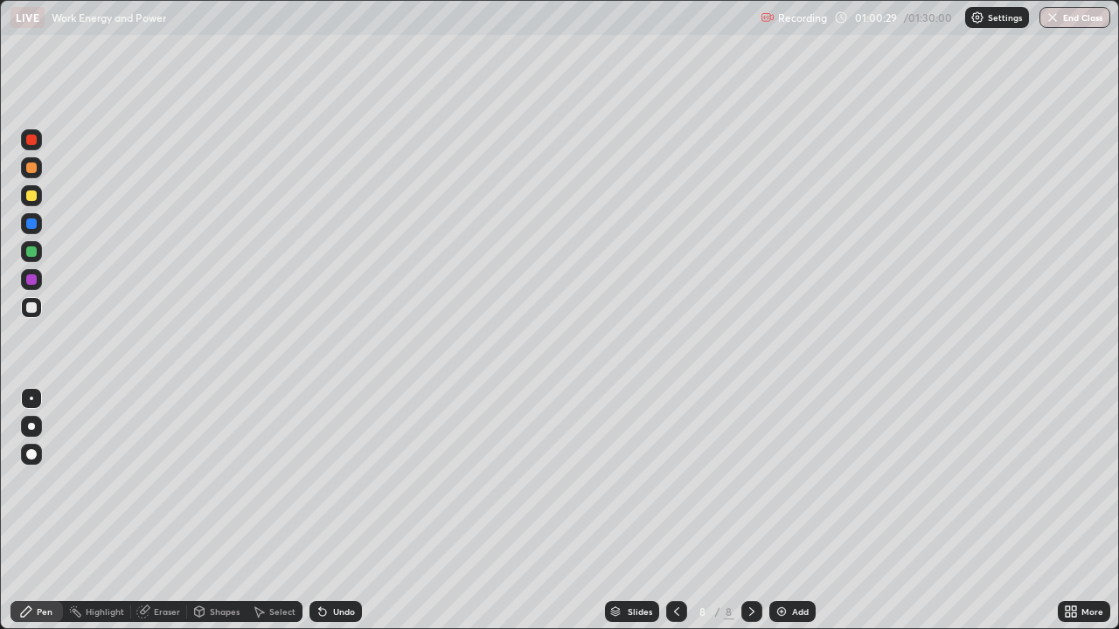
click at [32, 141] on div at bounding box center [31, 140] width 10 height 10
click at [792, 481] on div "Add" at bounding box center [800, 611] width 17 height 9
click at [33, 171] on div at bounding box center [31, 168] width 10 height 10
click at [333, 481] on div "Undo" at bounding box center [344, 611] width 22 height 9
click at [336, 481] on div "Undo" at bounding box center [344, 611] width 22 height 9
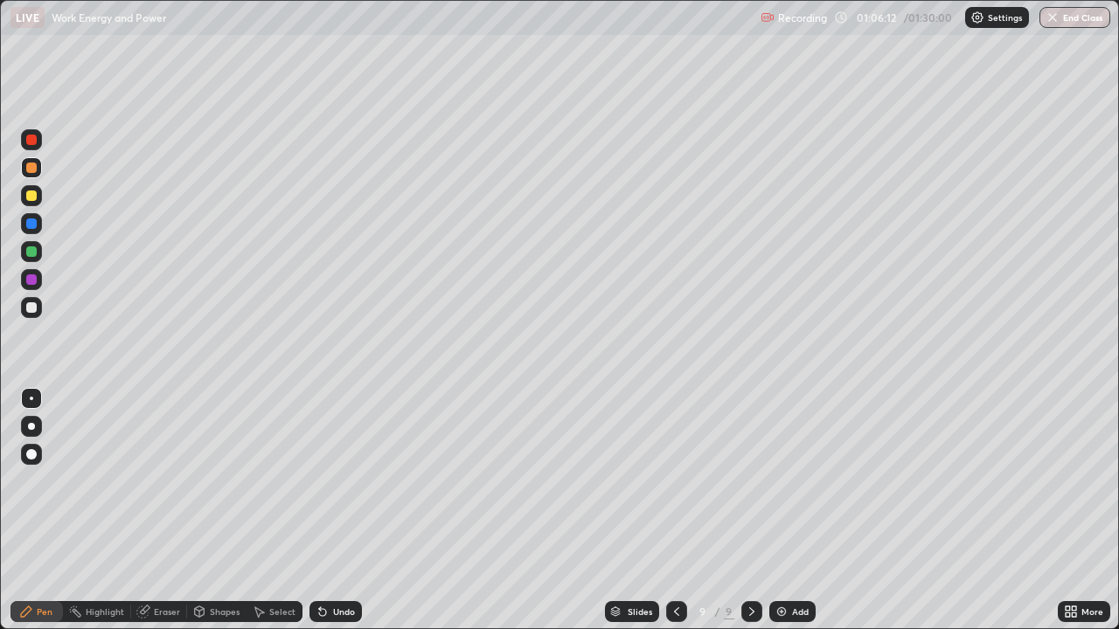
click at [30, 308] on div at bounding box center [31, 307] width 10 height 10
click at [23, 314] on div at bounding box center [31, 307] width 21 height 21
click at [319, 481] on icon at bounding box center [320, 608] width 2 height 2
click at [164, 481] on div "Eraser" at bounding box center [167, 611] width 26 height 9
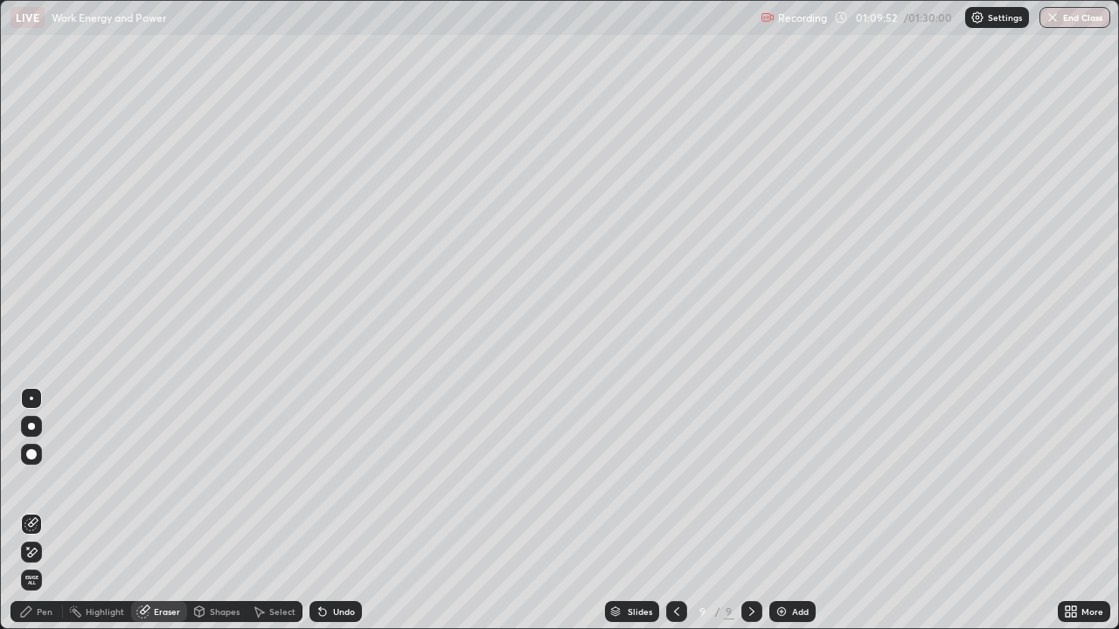
click at [35, 481] on div "Pen" at bounding box center [36, 611] width 52 height 21
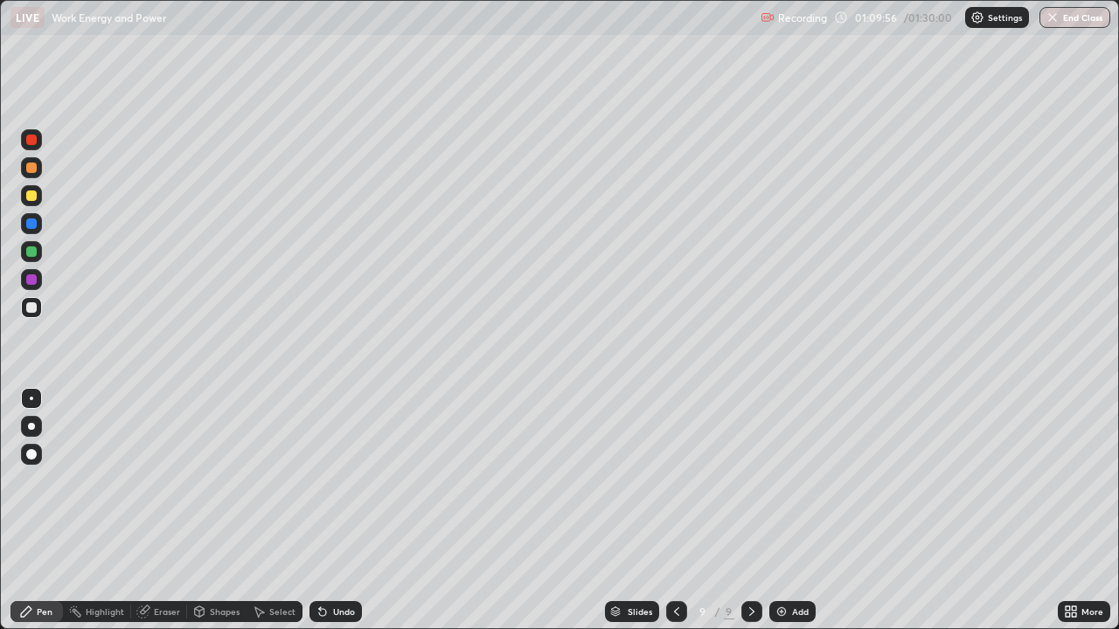
click at [32, 280] on div at bounding box center [31, 279] width 10 height 10
click at [796, 481] on div "Add" at bounding box center [792, 611] width 46 height 21
click at [33, 168] on div at bounding box center [31, 168] width 10 height 10
click at [345, 481] on div "Undo" at bounding box center [344, 611] width 22 height 9
click at [335, 481] on div "Undo" at bounding box center [344, 611] width 22 height 9
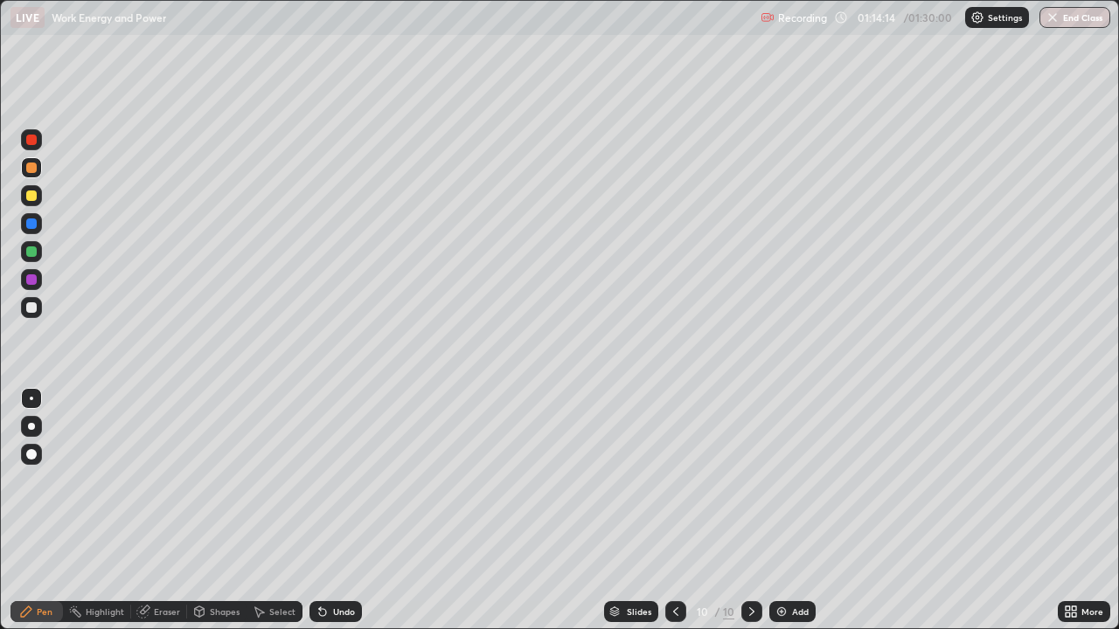
click at [332, 481] on div "Undo" at bounding box center [335, 611] width 52 height 21
click at [27, 309] on div at bounding box center [31, 307] width 10 height 10
click at [29, 309] on div at bounding box center [31, 307] width 10 height 10
click at [31, 307] on div at bounding box center [31, 307] width 10 height 10
click at [337, 481] on div "Undo" at bounding box center [344, 611] width 22 height 9
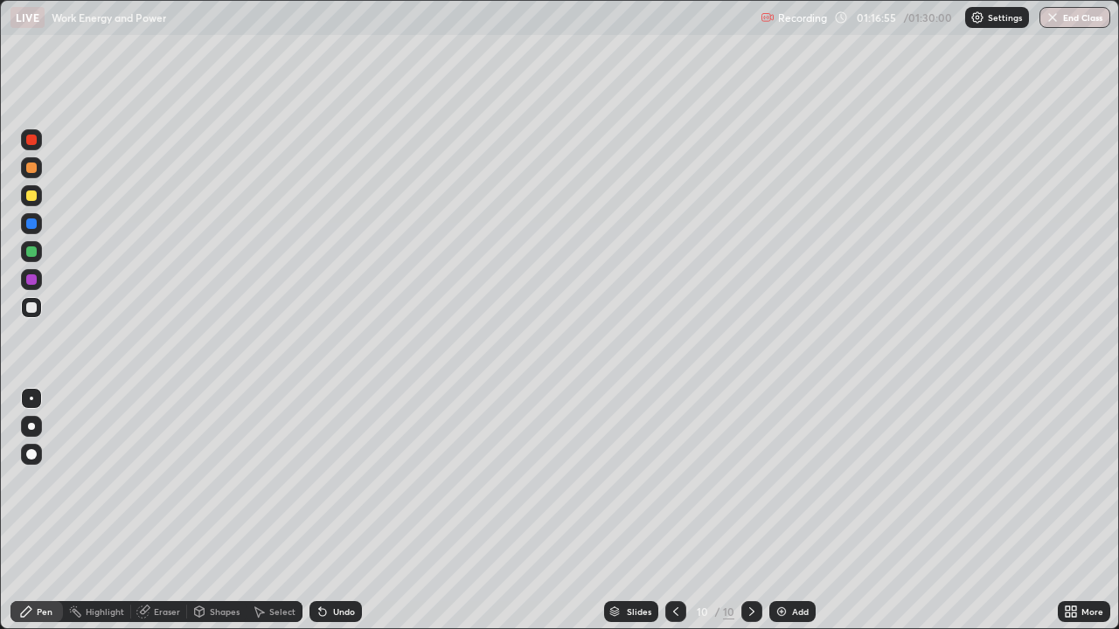
click at [337, 481] on div "Undo" at bounding box center [344, 611] width 22 height 9
click at [338, 481] on div "Undo" at bounding box center [344, 611] width 22 height 9
click at [801, 481] on div "Add" at bounding box center [792, 611] width 46 height 21
click at [31, 170] on div at bounding box center [31, 168] width 10 height 10
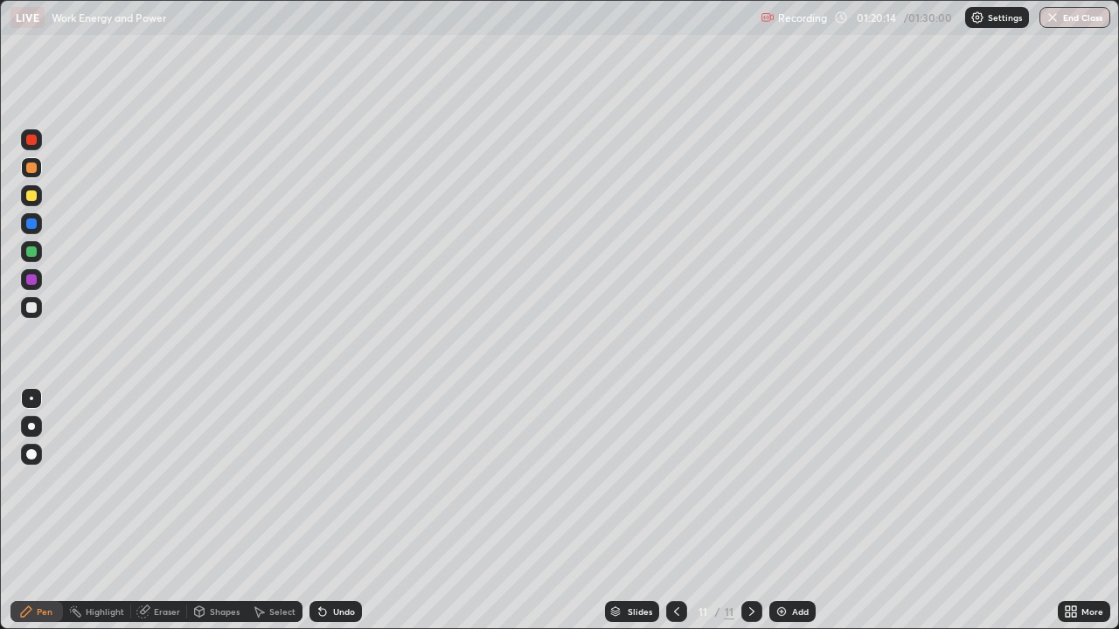
click at [338, 481] on div "Undo" at bounding box center [344, 611] width 22 height 9
click at [337, 481] on div "Undo" at bounding box center [344, 611] width 22 height 9
click at [34, 303] on div at bounding box center [31, 307] width 10 height 10
click at [29, 310] on div at bounding box center [31, 307] width 10 height 10
click at [161, 481] on div "Eraser" at bounding box center [167, 611] width 26 height 9
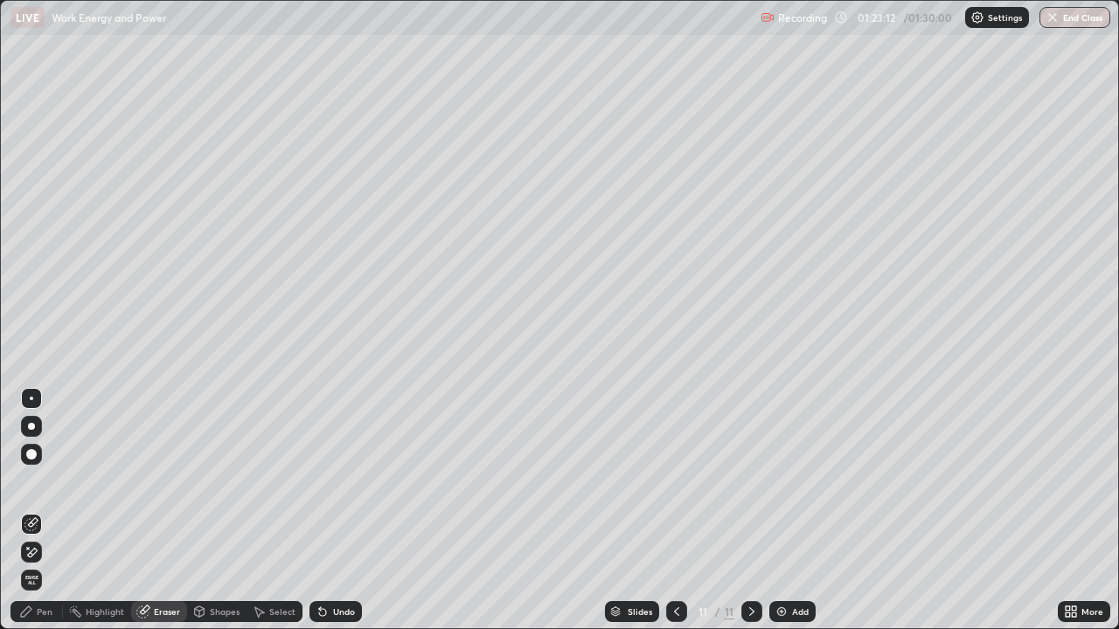
click at [44, 481] on div "Pen" at bounding box center [36, 611] width 52 height 21
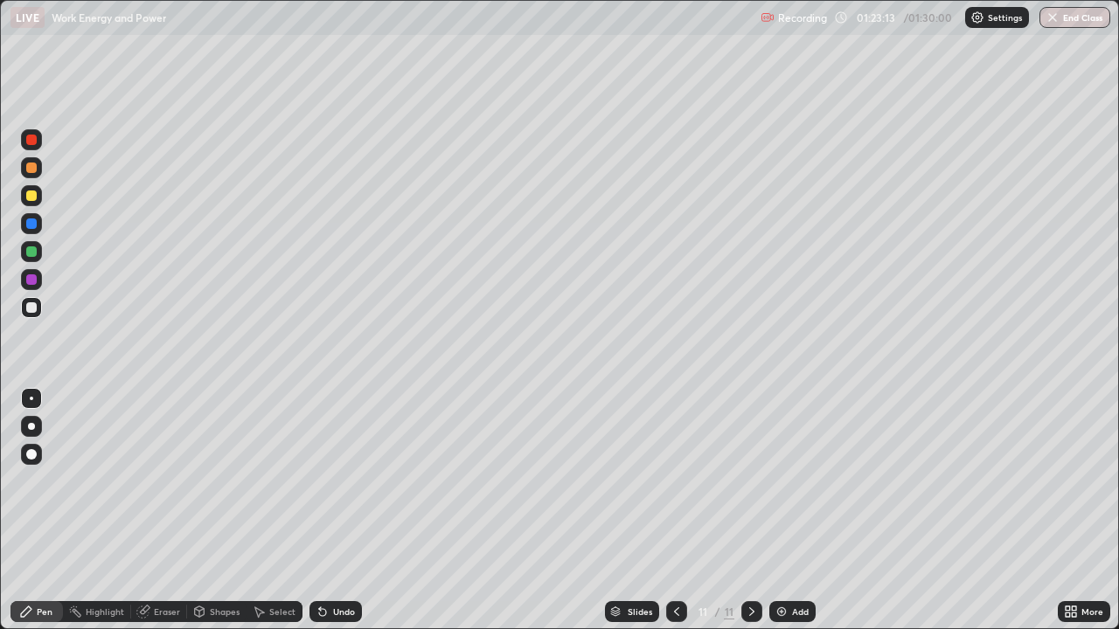
click at [26, 166] on div at bounding box center [31, 168] width 10 height 10
click at [31, 309] on div at bounding box center [31, 307] width 10 height 10
click at [36, 280] on div at bounding box center [31, 279] width 10 height 10
click at [29, 306] on div at bounding box center [31, 307] width 10 height 10
click at [33, 254] on div at bounding box center [31, 251] width 10 height 10
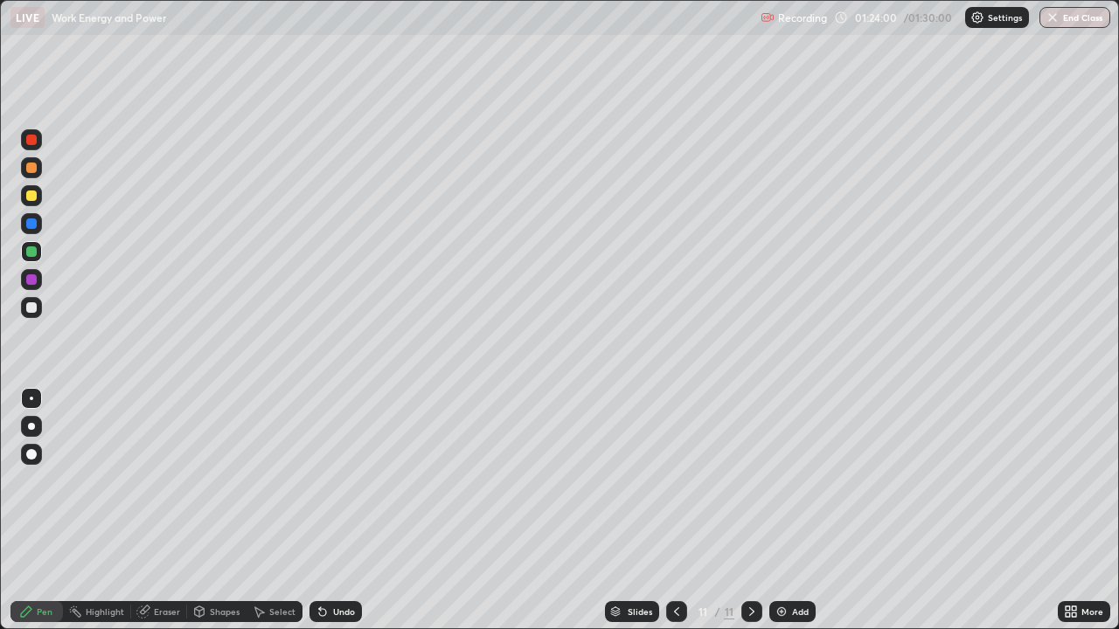
click at [32, 307] on div at bounding box center [31, 307] width 10 height 10
click at [335, 481] on div "Undo" at bounding box center [344, 611] width 22 height 9
click at [333, 481] on div "Undo" at bounding box center [344, 611] width 22 height 9
click at [1058, 15] on img "button" at bounding box center [1053, 17] width 14 height 14
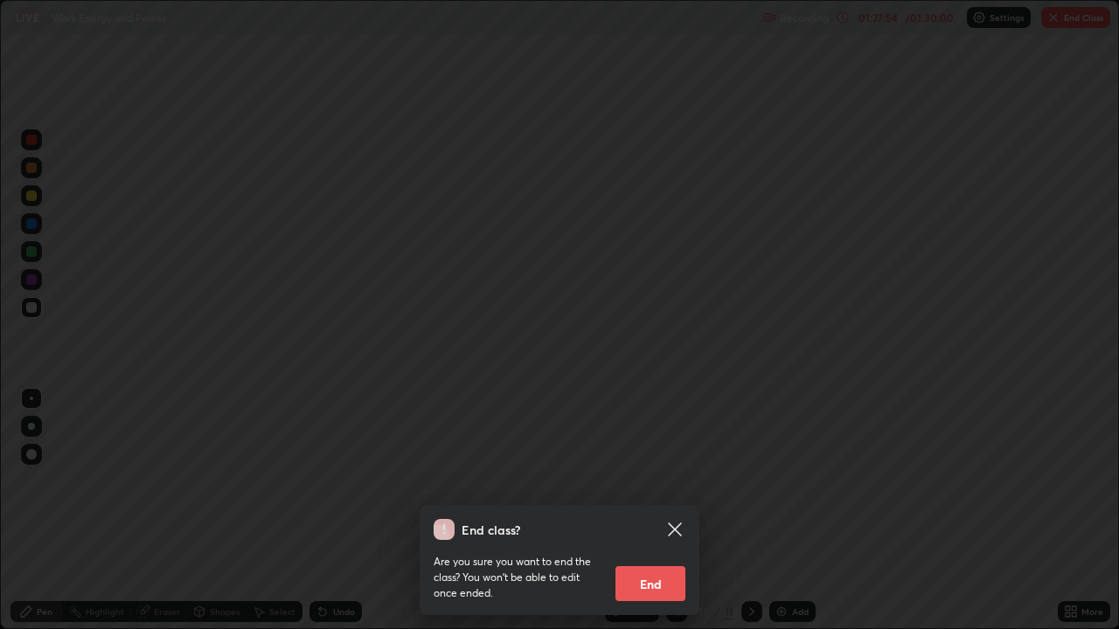
click at [636, 481] on button "End" at bounding box center [650, 583] width 70 height 35
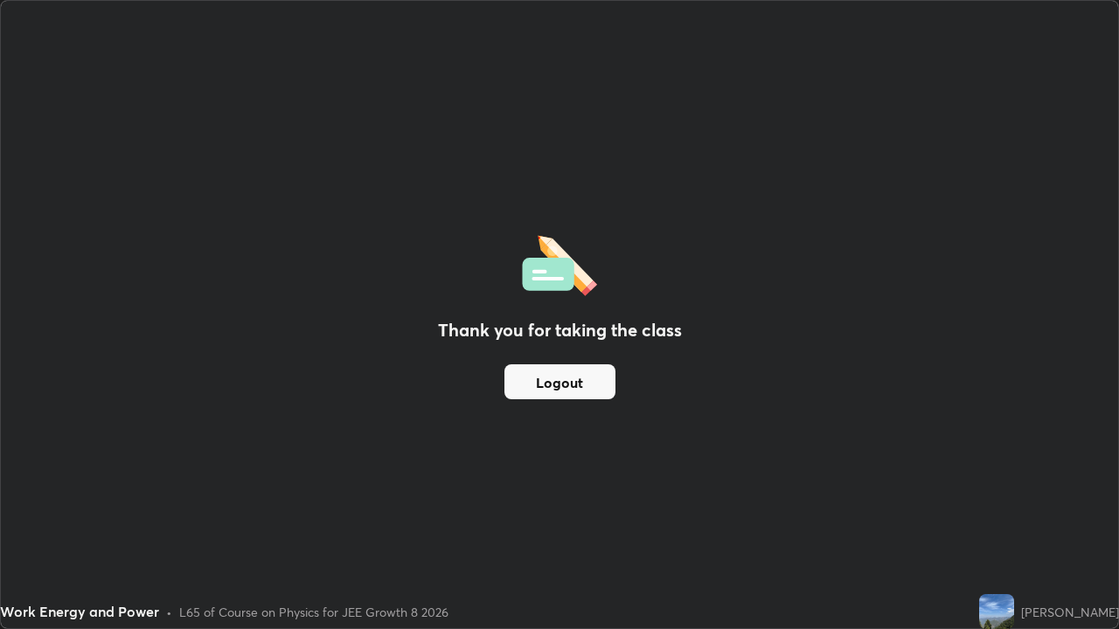
click at [526, 374] on button "Logout" at bounding box center [559, 381] width 111 height 35
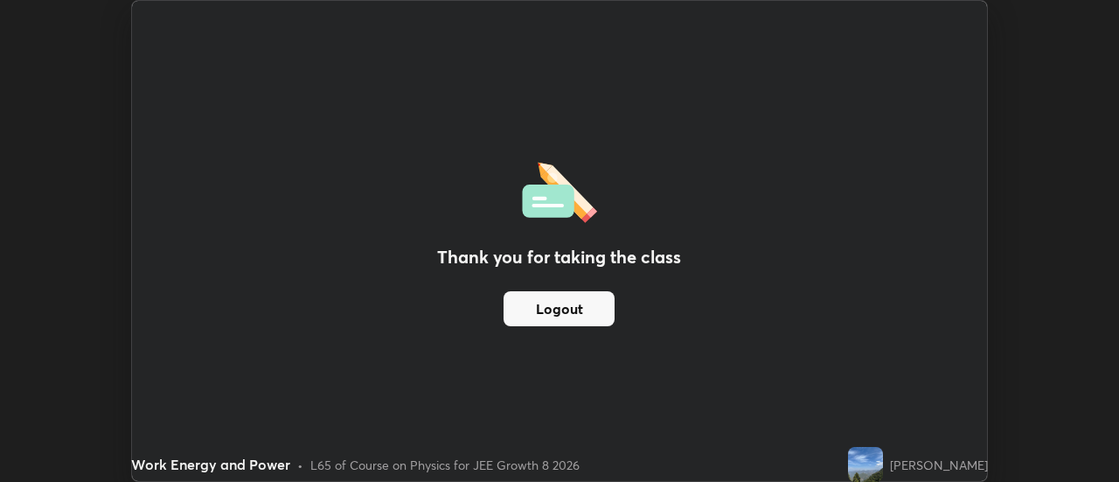
scroll to position [86917, 86280]
click at [529, 291] on button "Logout" at bounding box center [558, 308] width 111 height 35
click at [531, 317] on button "Logout" at bounding box center [558, 308] width 111 height 35
click at [519, 300] on button "Logout" at bounding box center [558, 308] width 111 height 35
